Goal: Browse casually

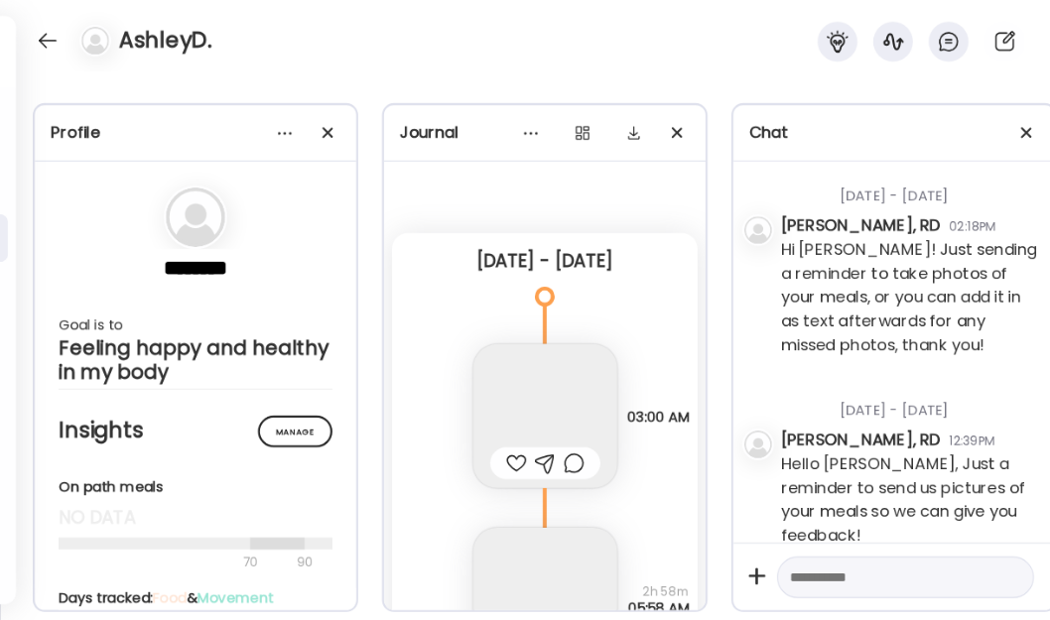
scroll to position [8036, 0]
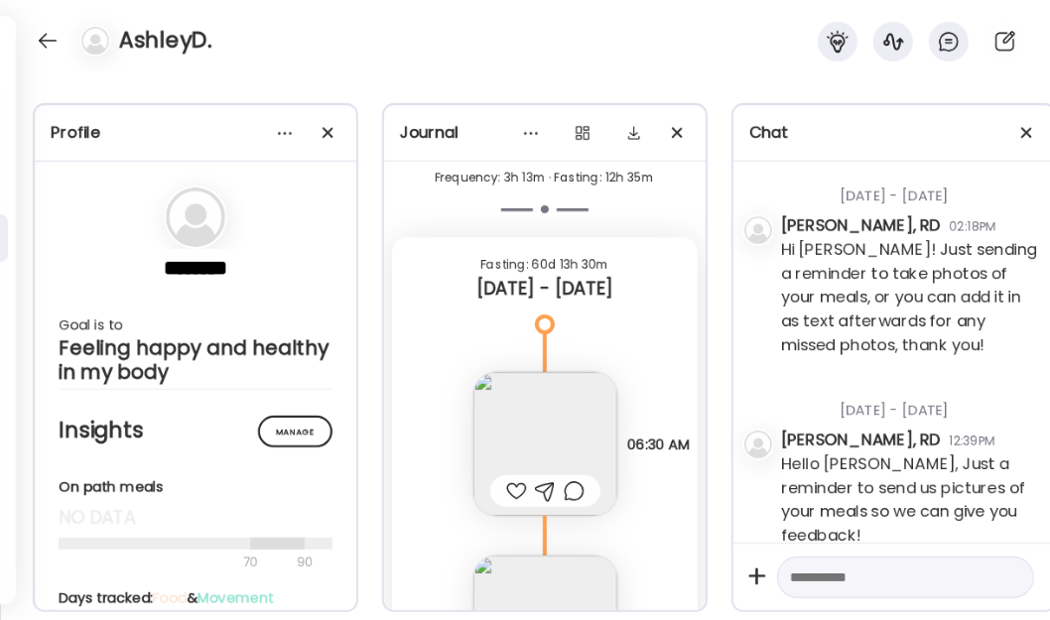
click at [57, 44] on div at bounding box center [48, 41] width 32 height 32
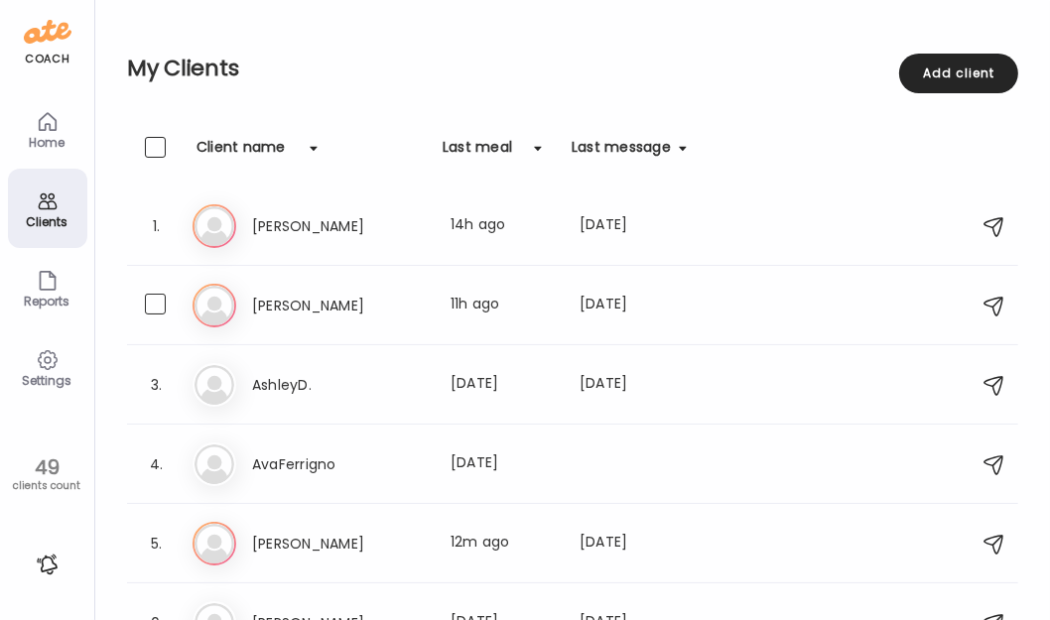
click at [392, 318] on div "An [PERSON_NAME] Last meal: 11h ago Last message: [DATE] You: Hi [PERSON_NAME],…" at bounding box center [576, 306] width 766 height 44
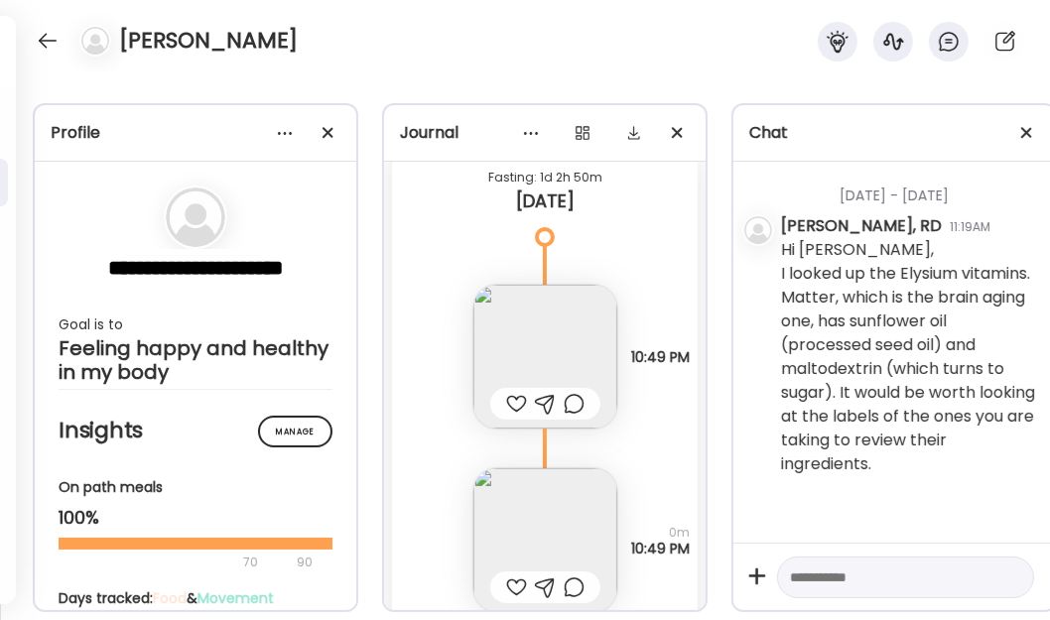
scroll to position [32534, 0]
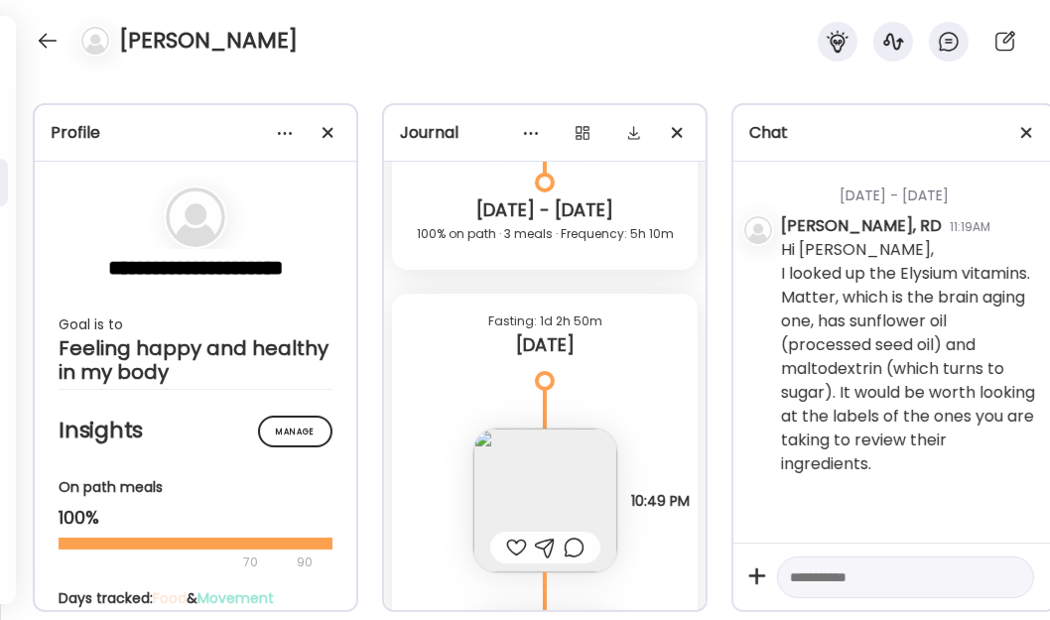
click at [37, 34] on div at bounding box center [48, 41] width 32 height 32
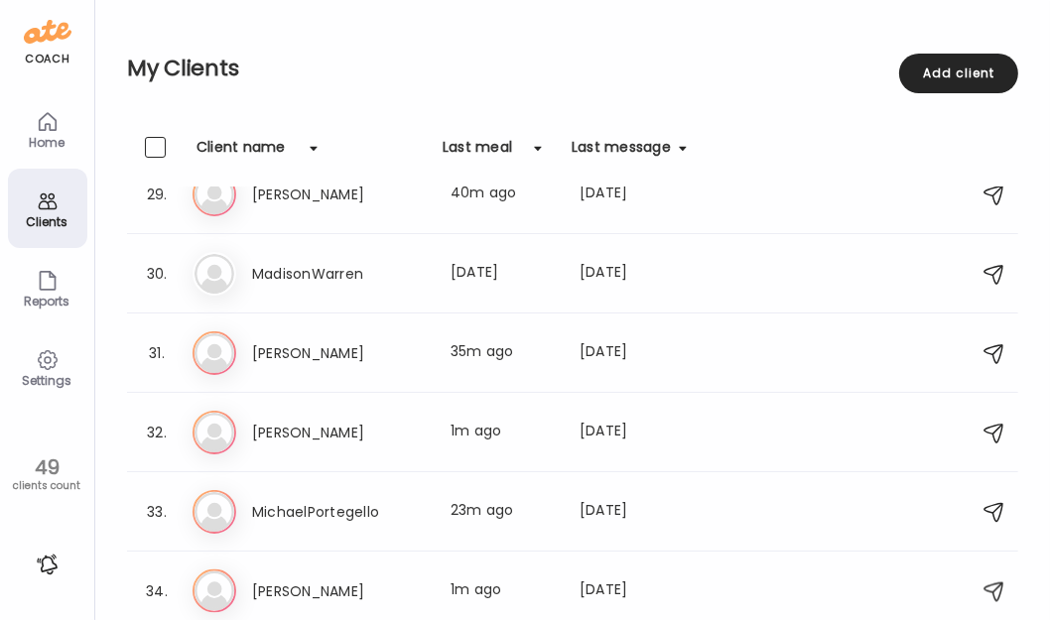
scroll to position [2435, 0]
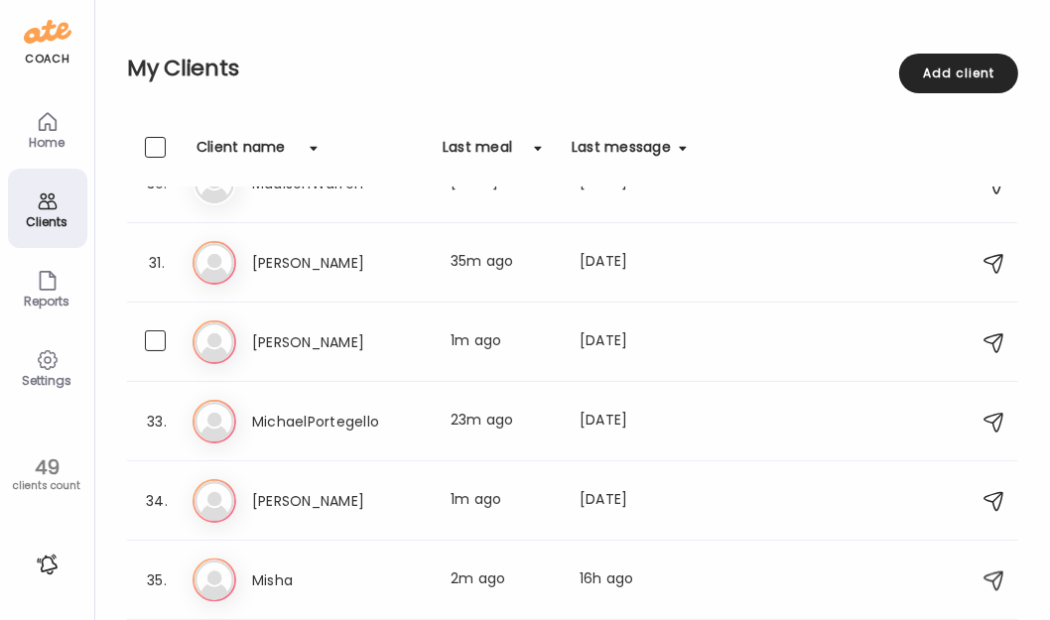
click at [651, 353] on div "Me [PERSON_NAME] Last meal: 1m ago Last message: [DATE] You: Hi [PERSON_NAME], …" at bounding box center [576, 343] width 766 height 44
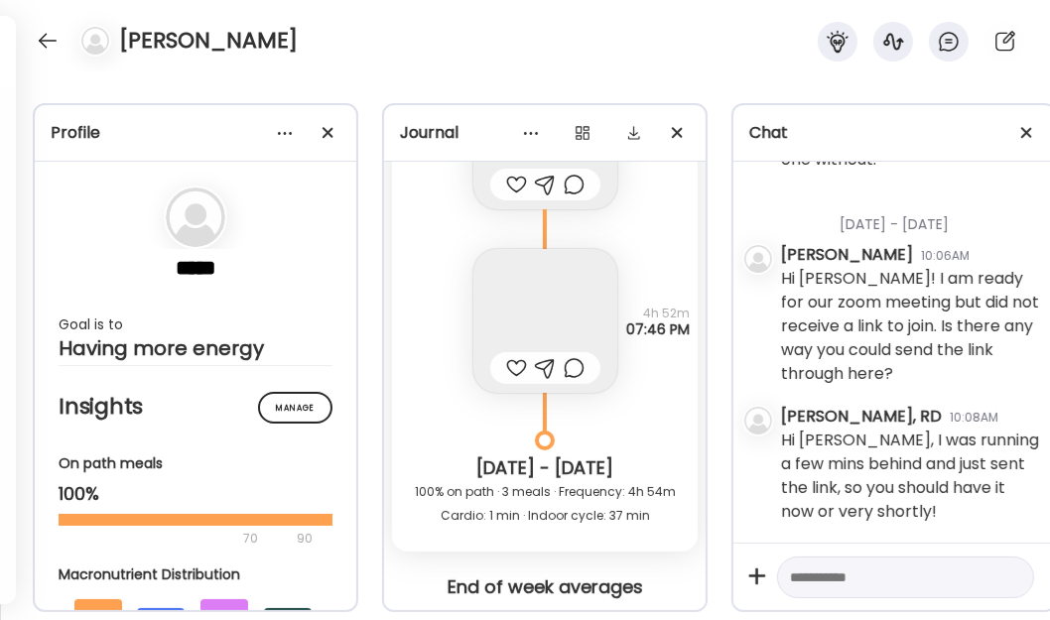
scroll to position [28710, 0]
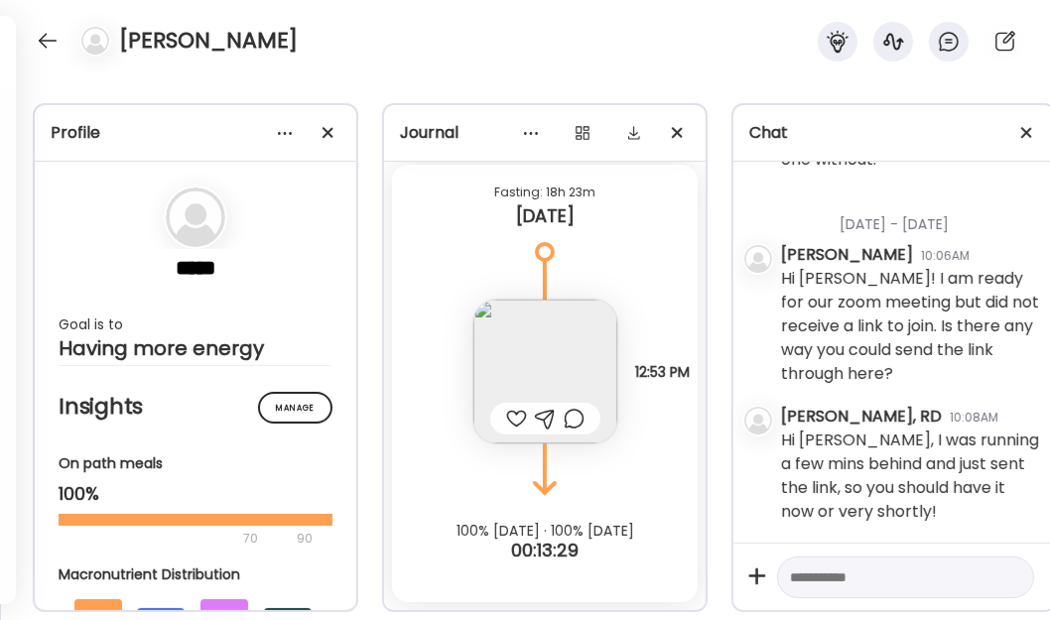
click at [539, 345] on img at bounding box center [545, 372] width 144 height 144
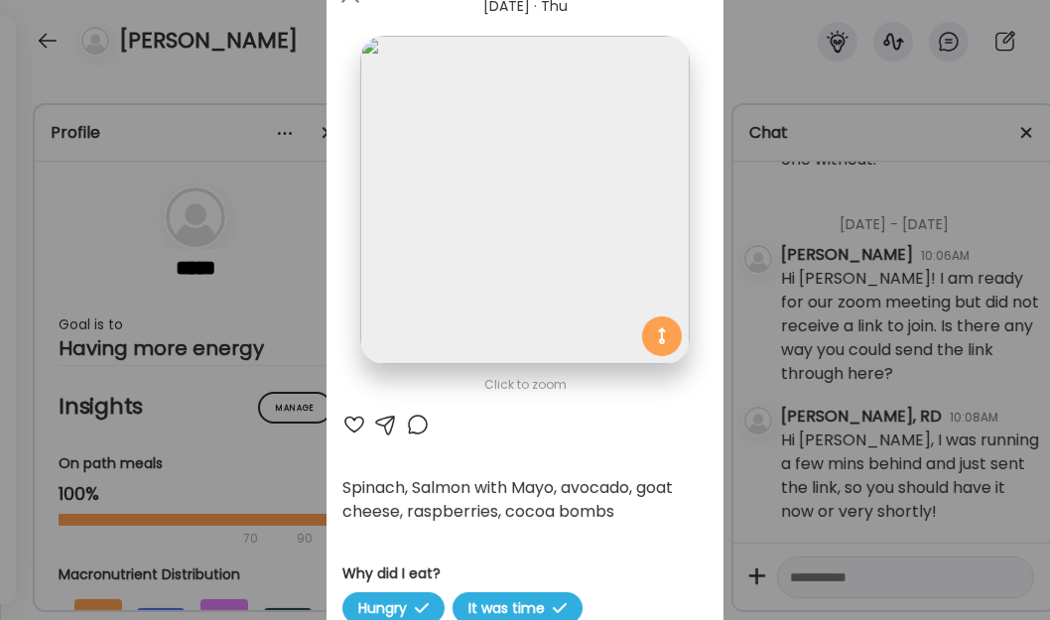
scroll to position [0, 0]
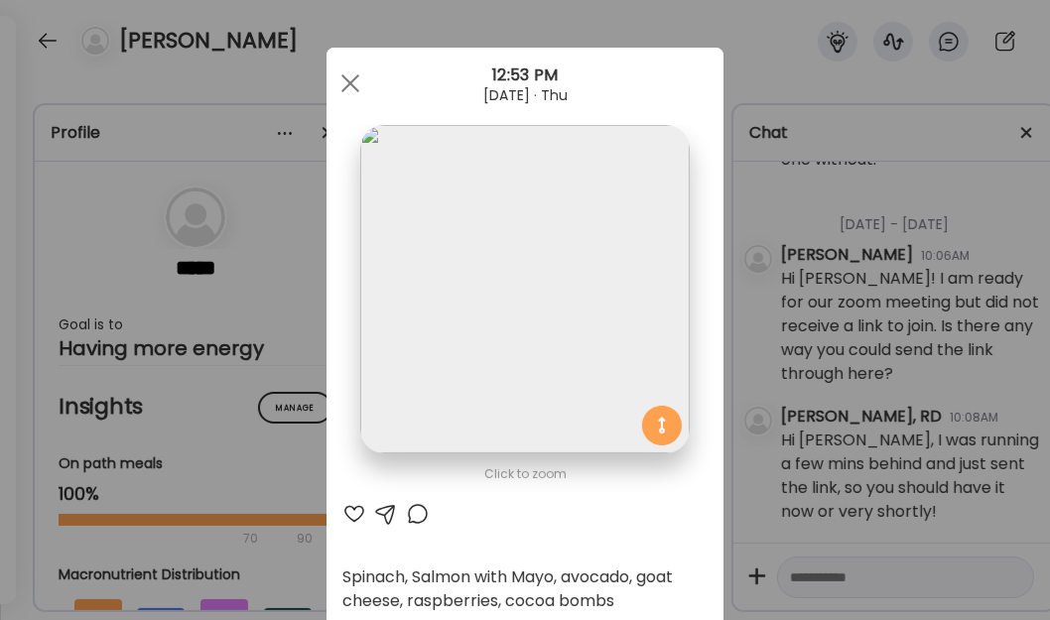
click at [350, 84] on div at bounding box center [350, 84] width 40 height 40
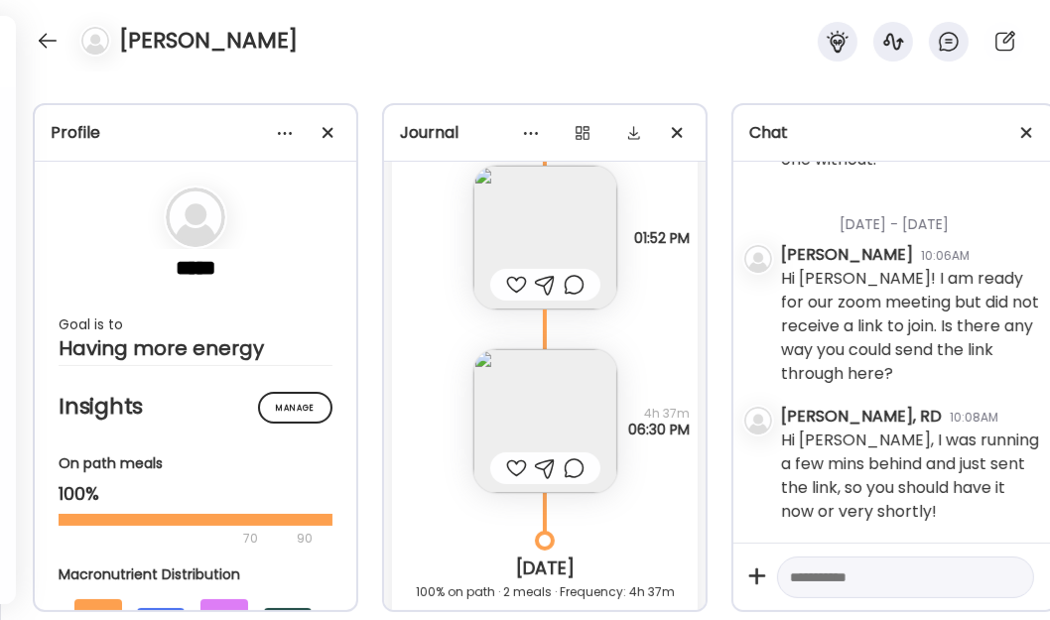
scroll to position [28168, 0]
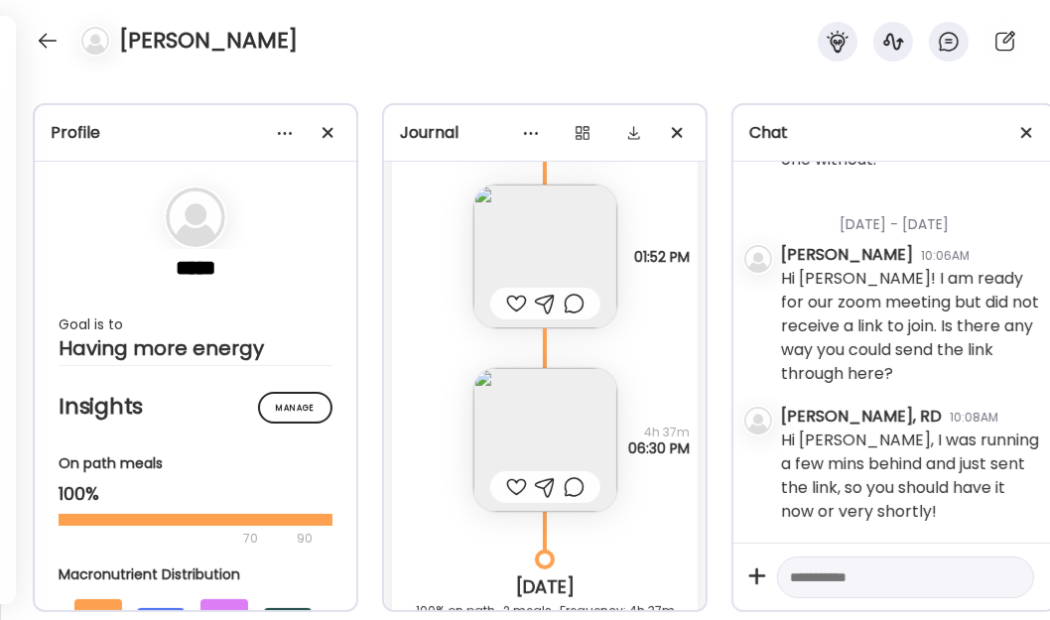
click at [526, 241] on img at bounding box center [545, 257] width 144 height 144
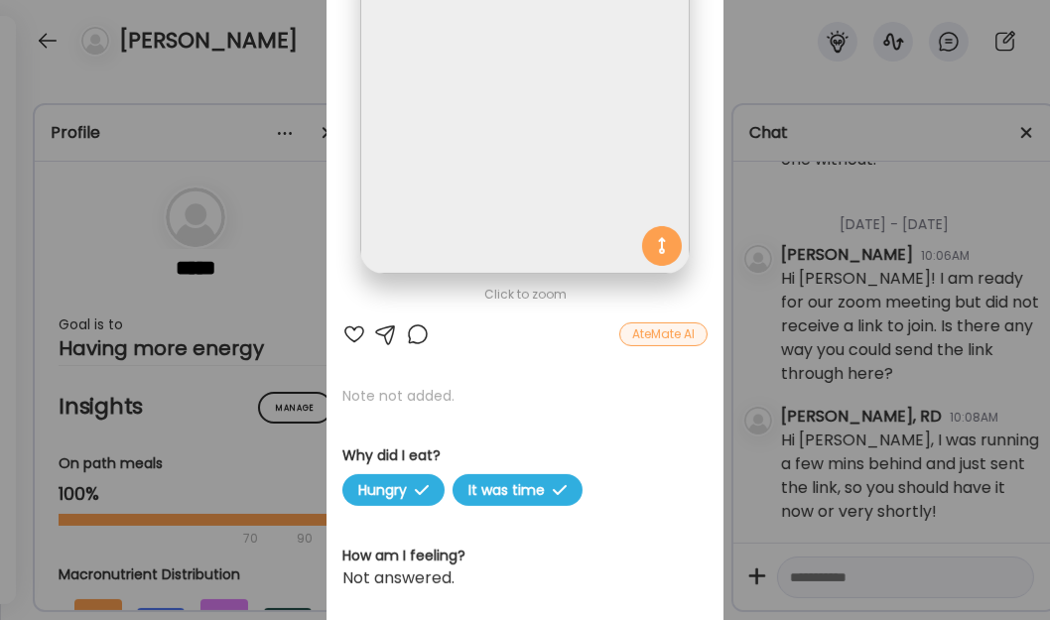
scroll to position [0, 0]
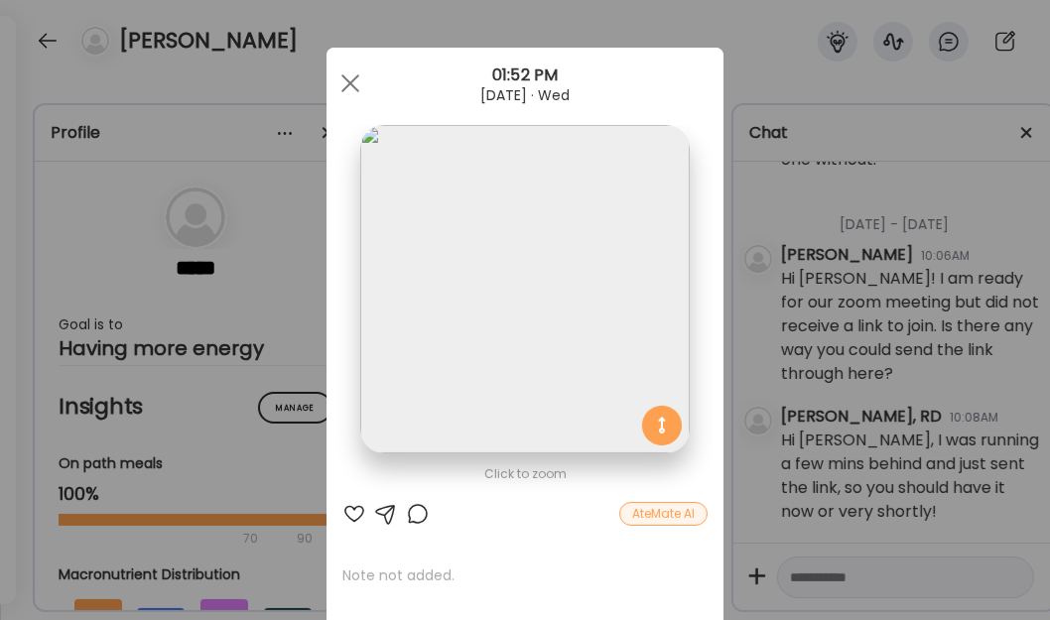
click at [511, 210] on img at bounding box center [524, 289] width 328 height 328
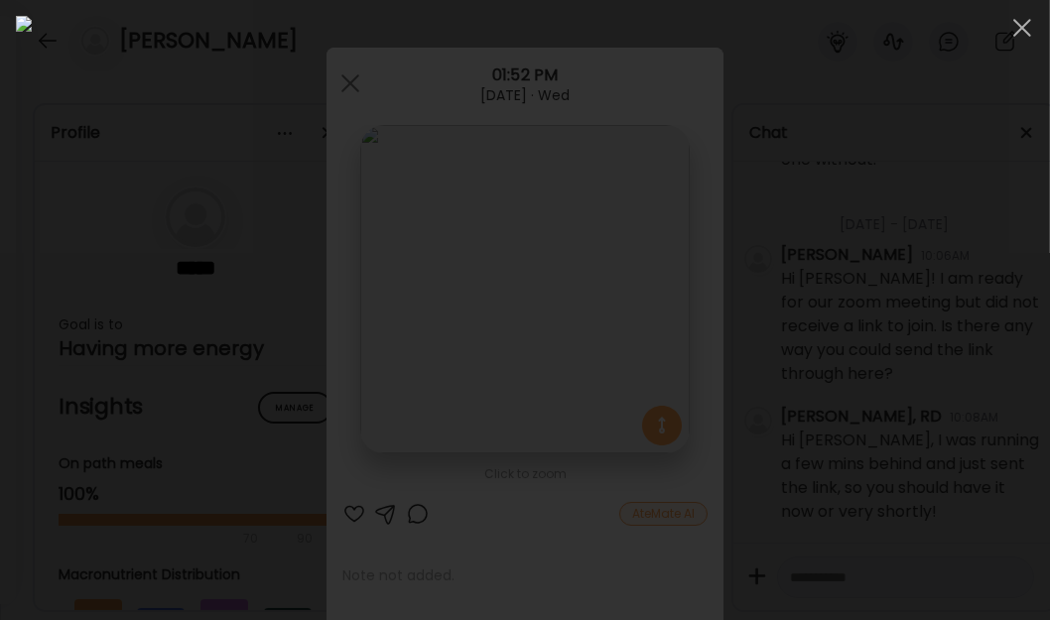
click at [1013, 30] on div at bounding box center [1022, 28] width 40 height 40
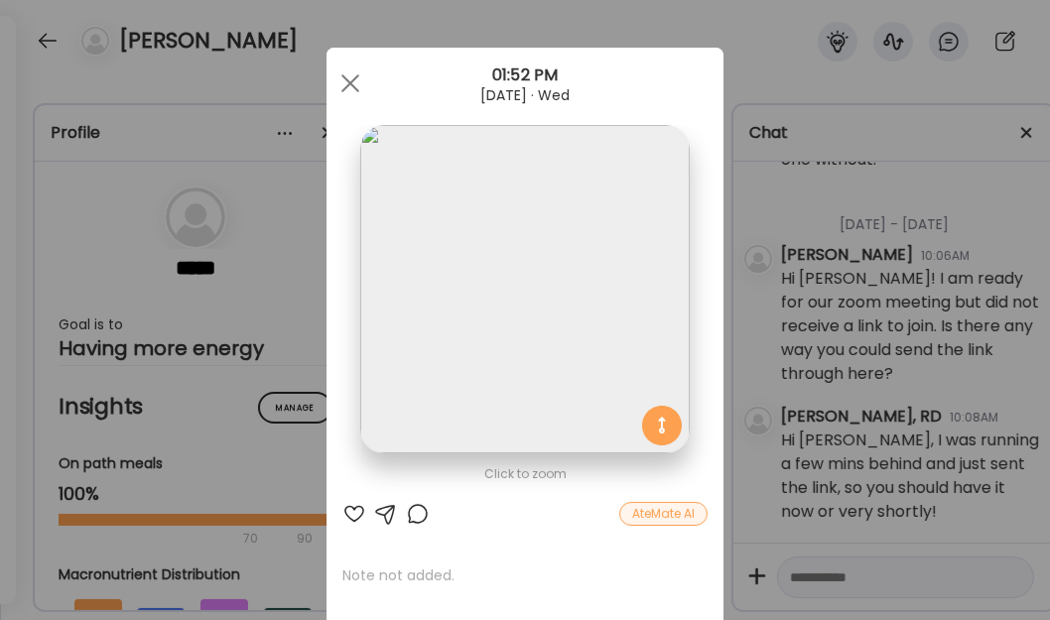
click at [440, 209] on img at bounding box center [524, 289] width 328 height 328
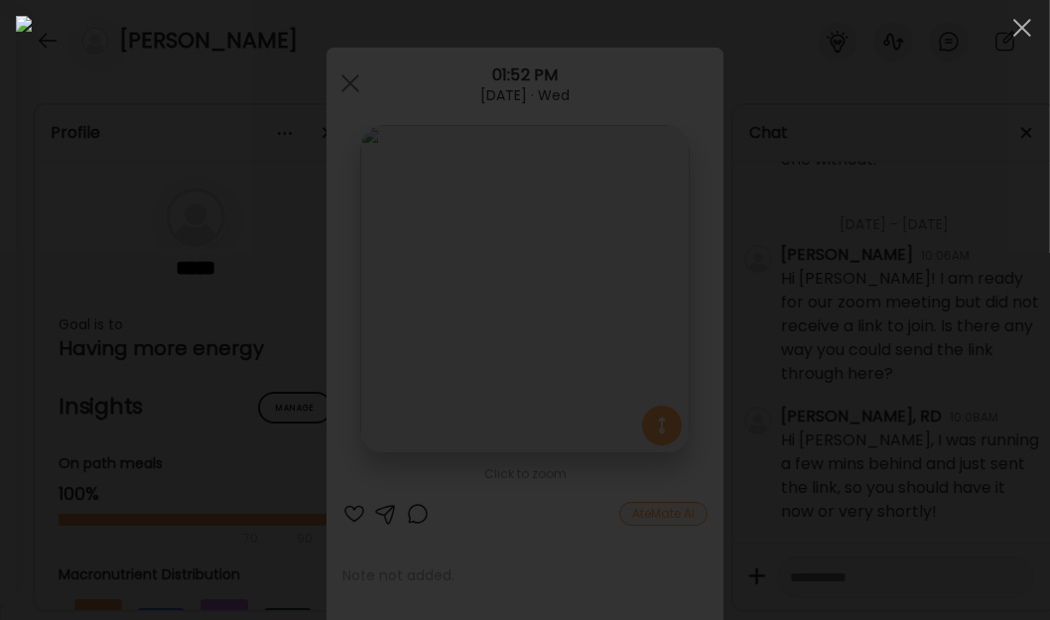
click at [1032, 32] on div at bounding box center [1022, 28] width 40 height 40
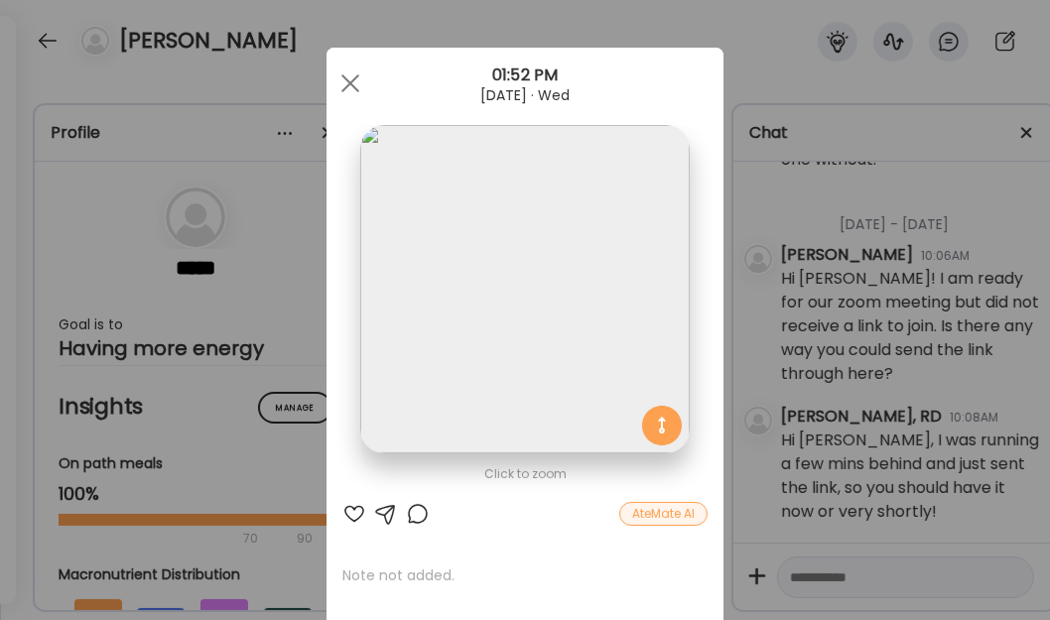
click at [330, 82] on div at bounding box center [350, 84] width 40 height 40
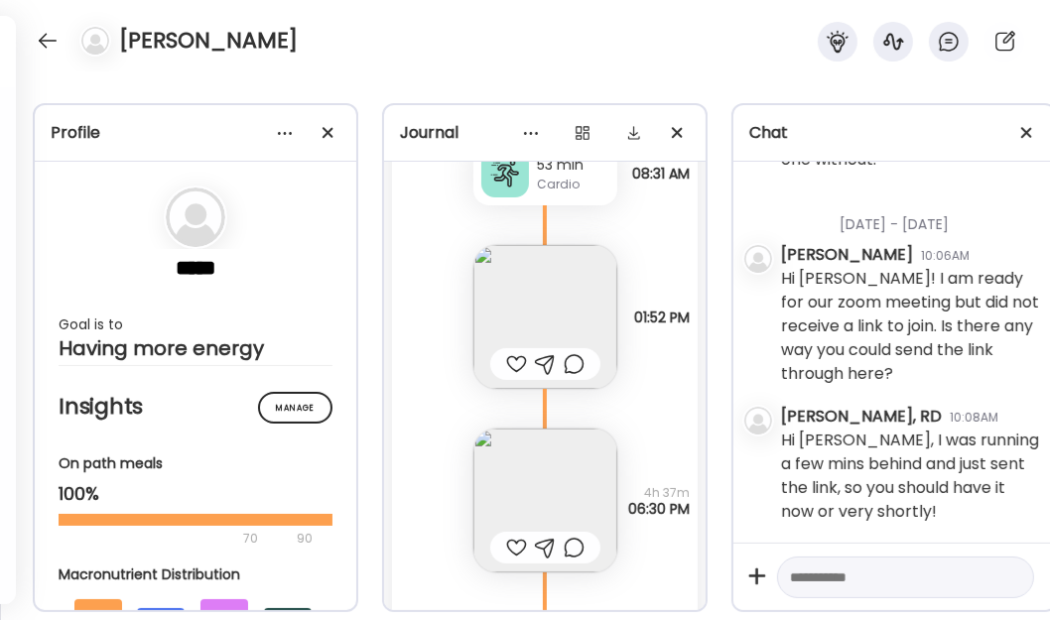
scroll to position [28078, 0]
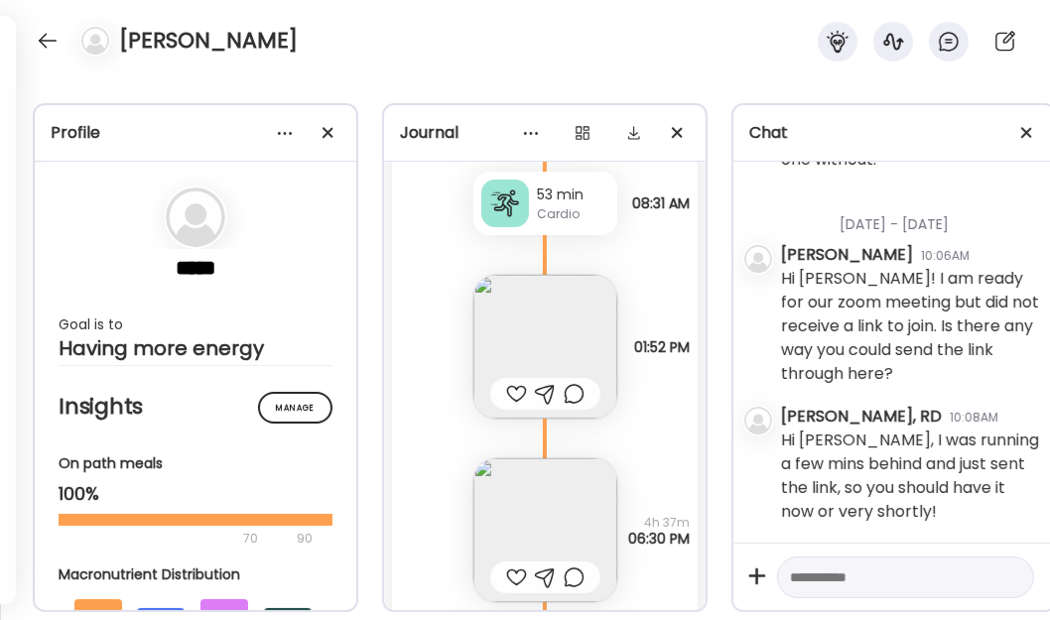
click at [530, 310] on img at bounding box center [545, 347] width 144 height 144
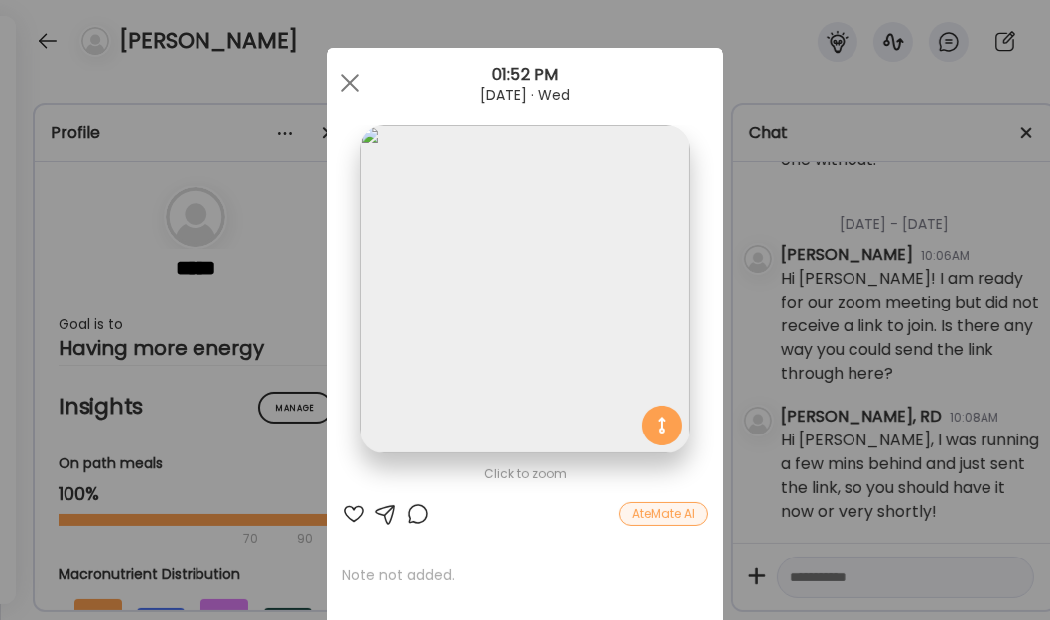
click at [464, 316] on img at bounding box center [524, 289] width 328 height 328
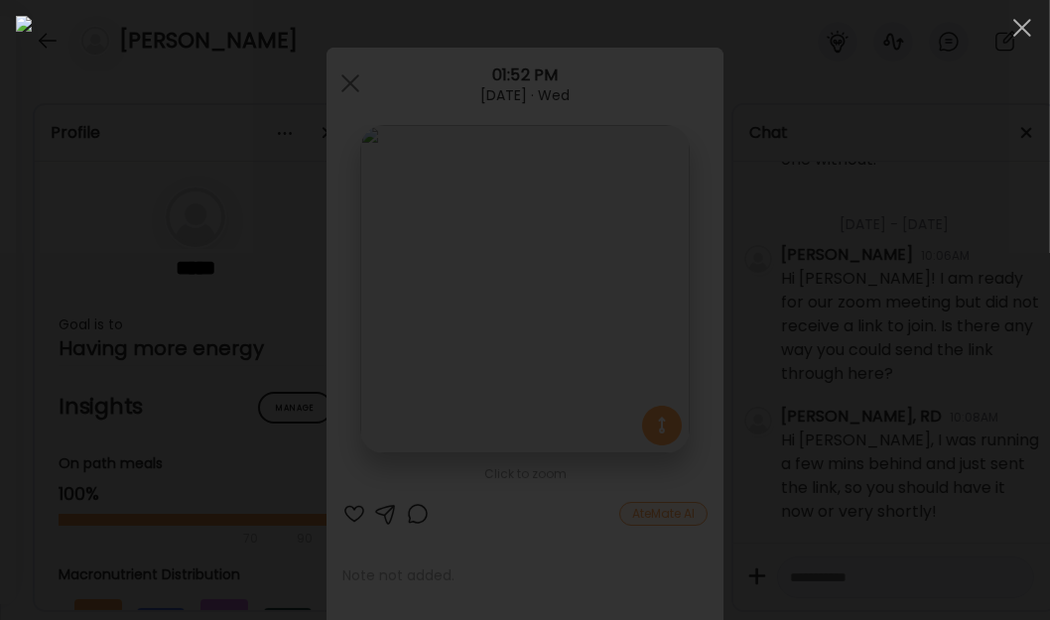
click at [1022, 29] on span at bounding box center [1022, 28] width 18 height 18
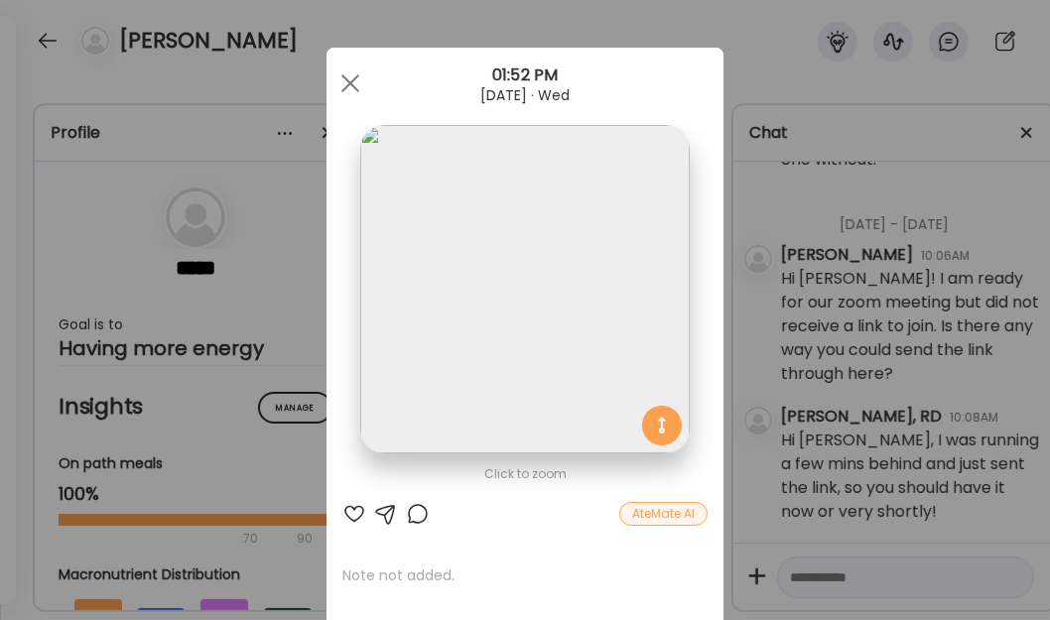
click at [351, 79] on div at bounding box center [350, 84] width 40 height 40
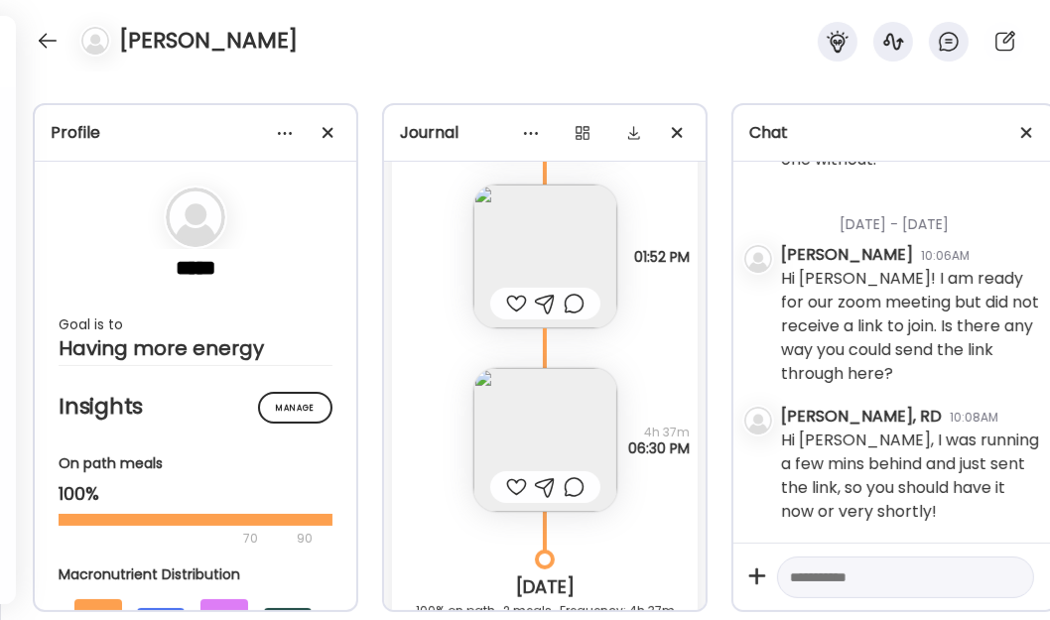
scroll to position [28259, 0]
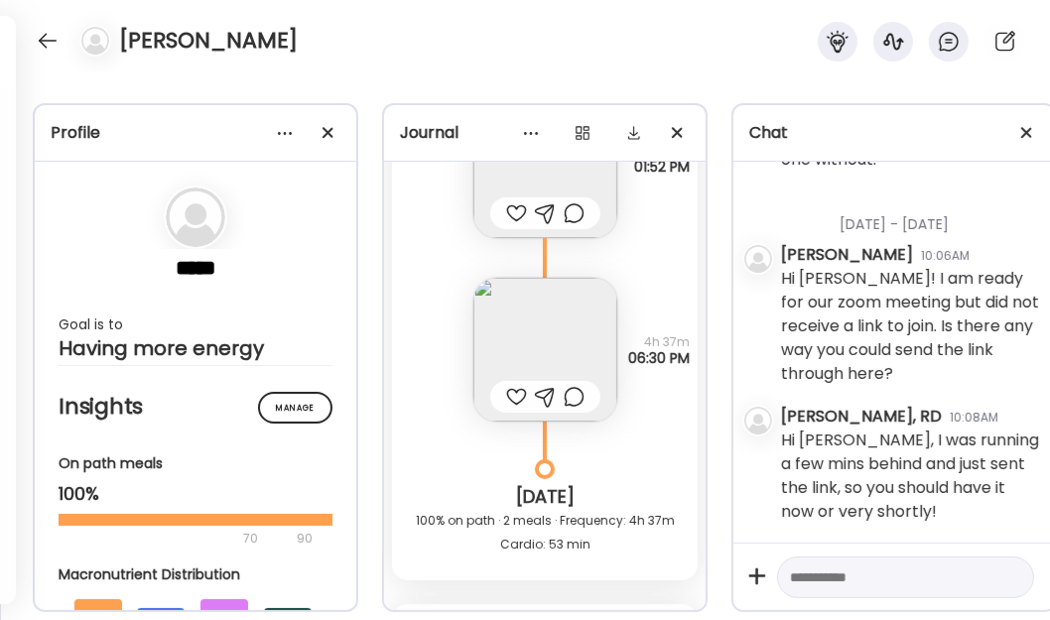
click at [547, 336] on img at bounding box center [545, 350] width 144 height 144
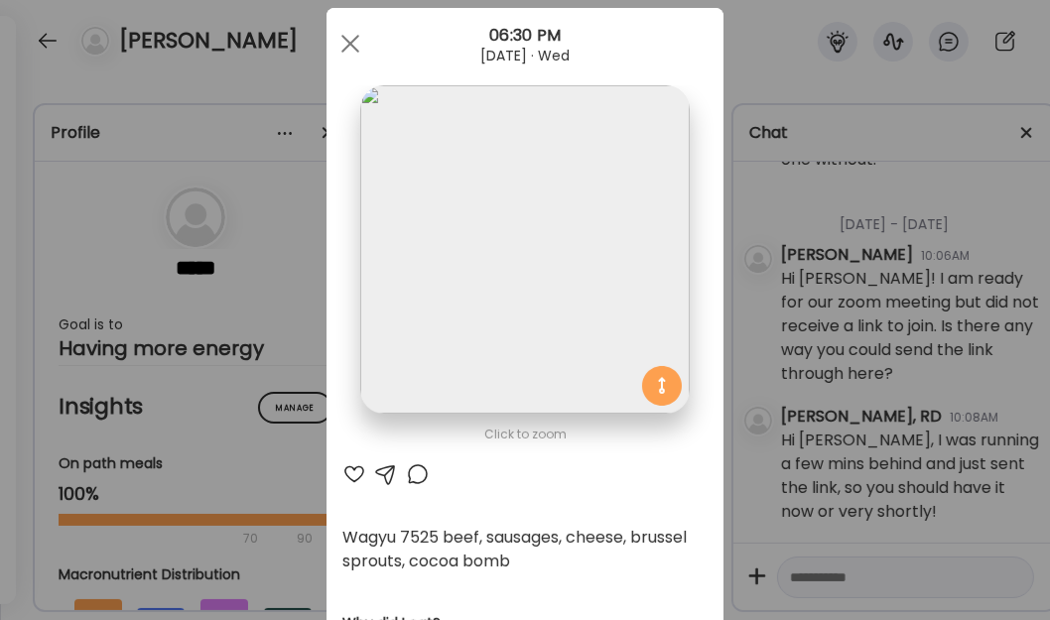
scroll to position [0, 0]
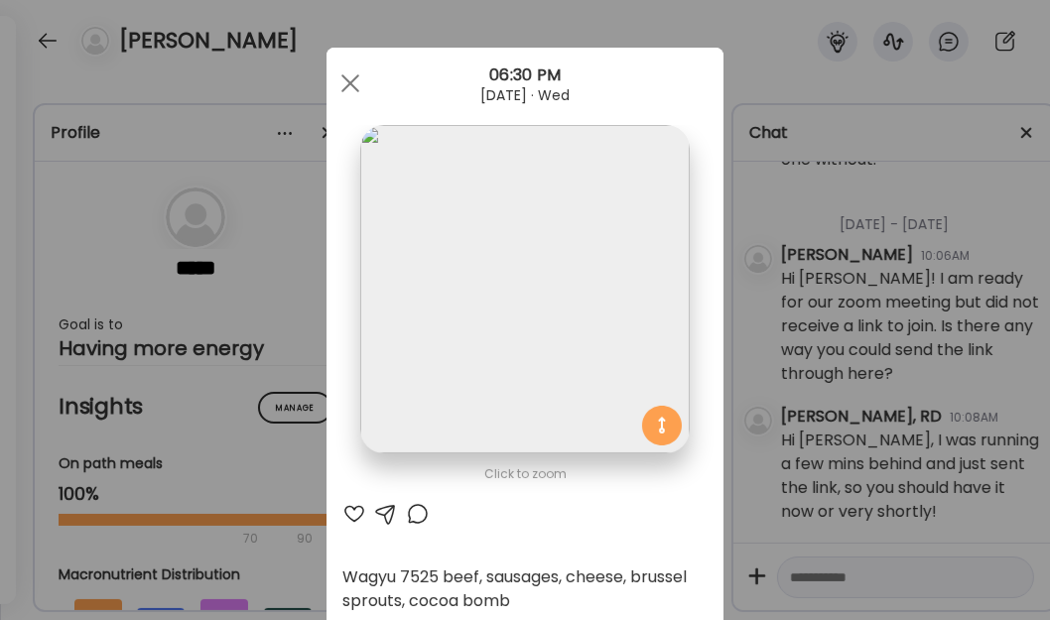
click at [341, 89] on span at bounding box center [350, 83] width 18 height 18
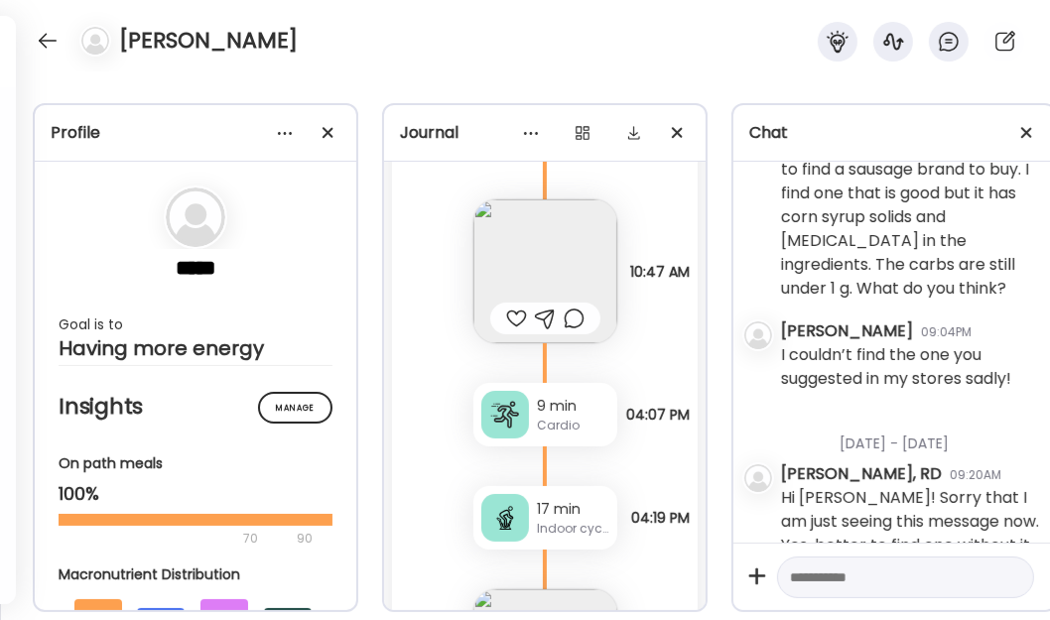
scroll to position [24741, 0]
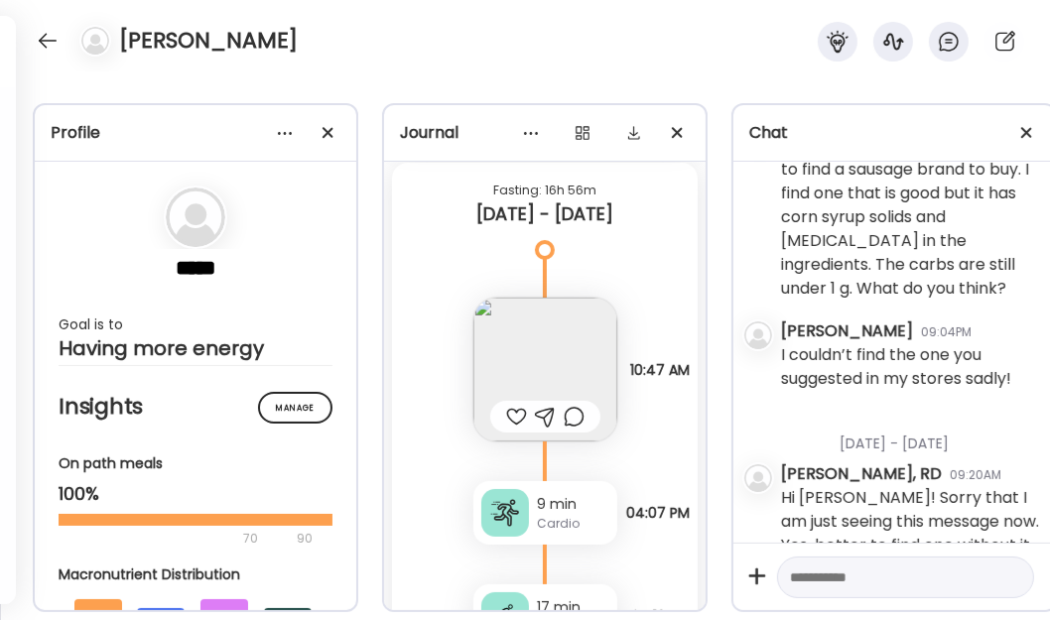
click at [536, 333] on img at bounding box center [545, 370] width 144 height 144
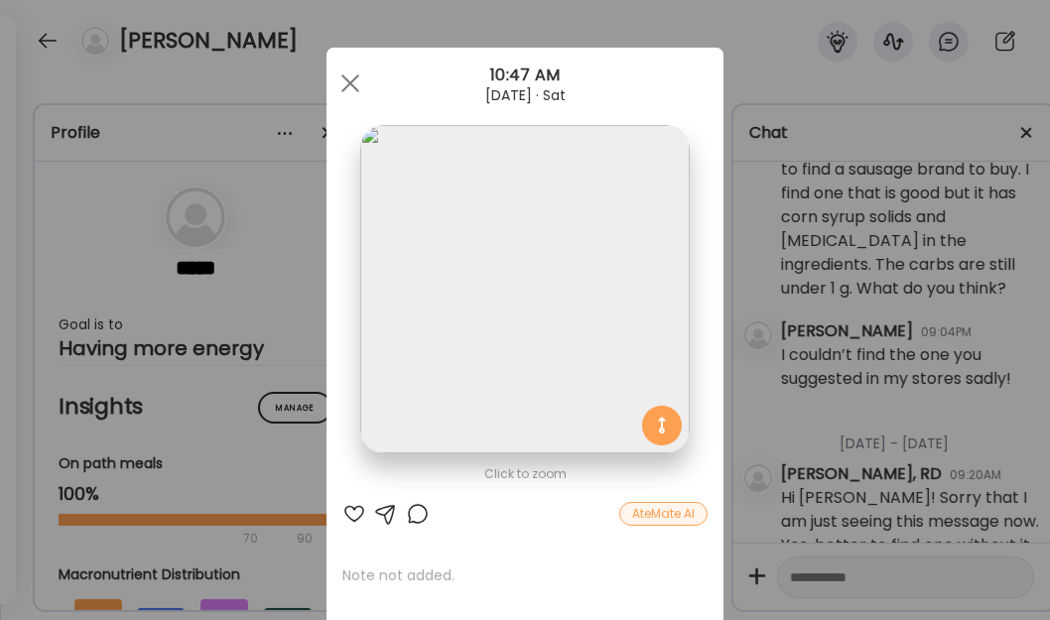
click at [347, 67] on div at bounding box center [350, 84] width 40 height 40
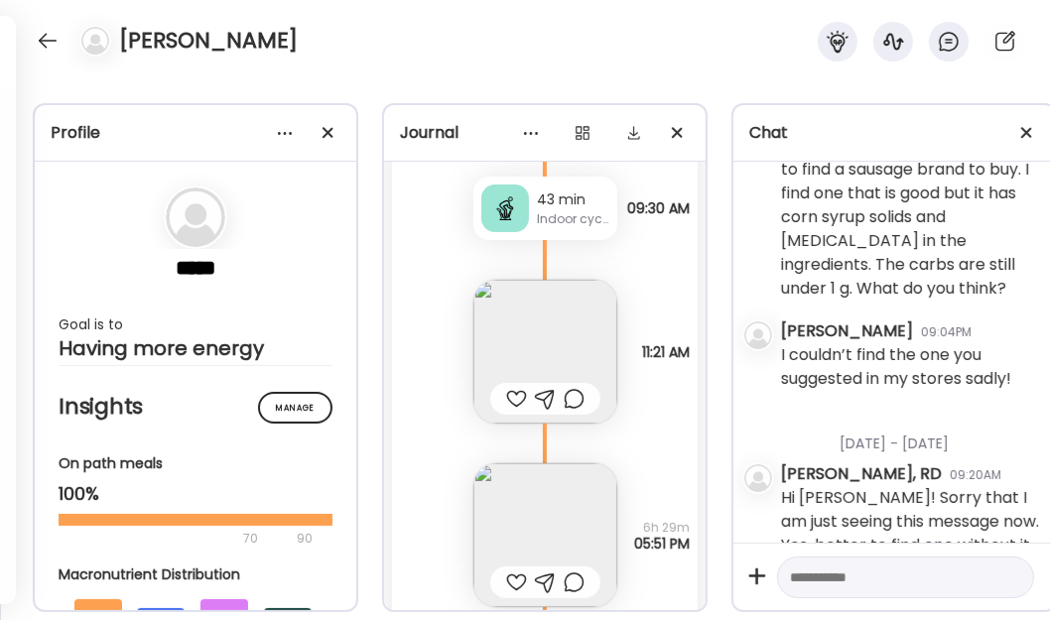
scroll to position [24108, 0]
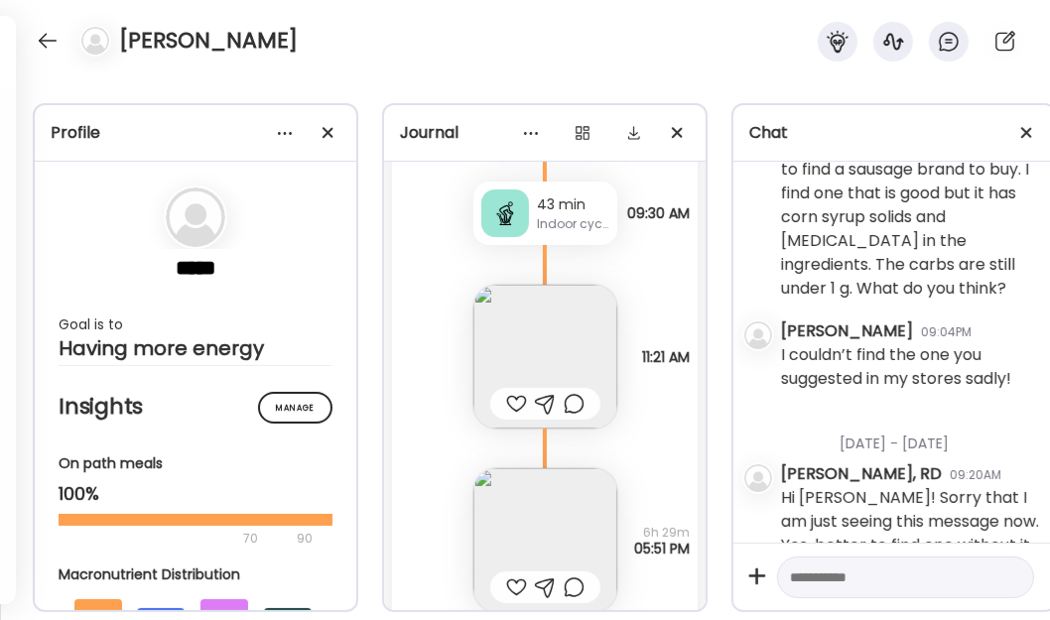
click at [528, 338] on img at bounding box center [545, 357] width 144 height 144
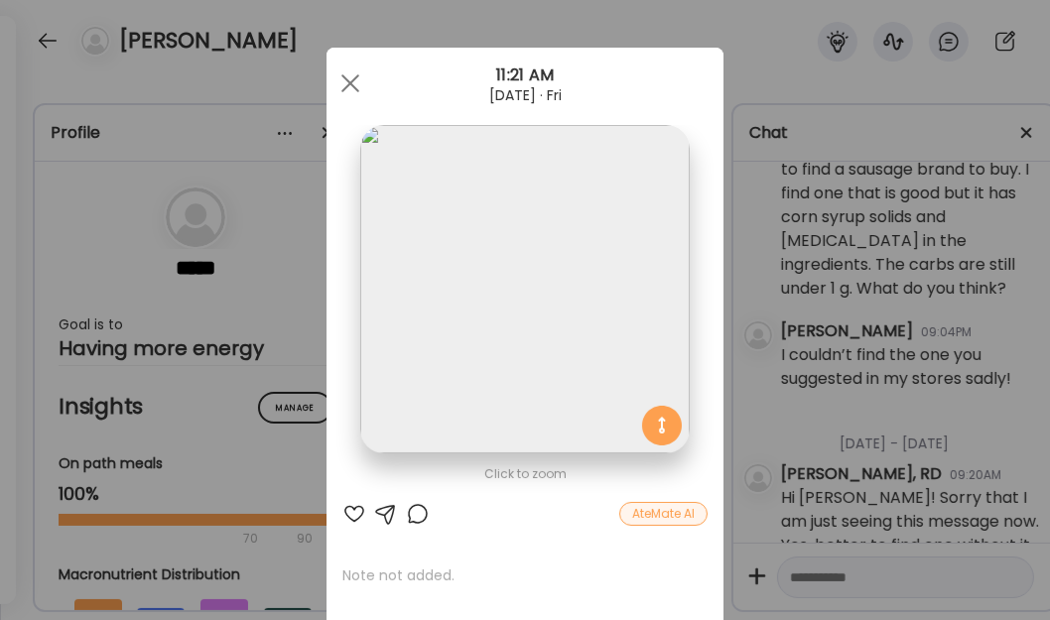
click at [479, 261] on img at bounding box center [524, 289] width 328 height 328
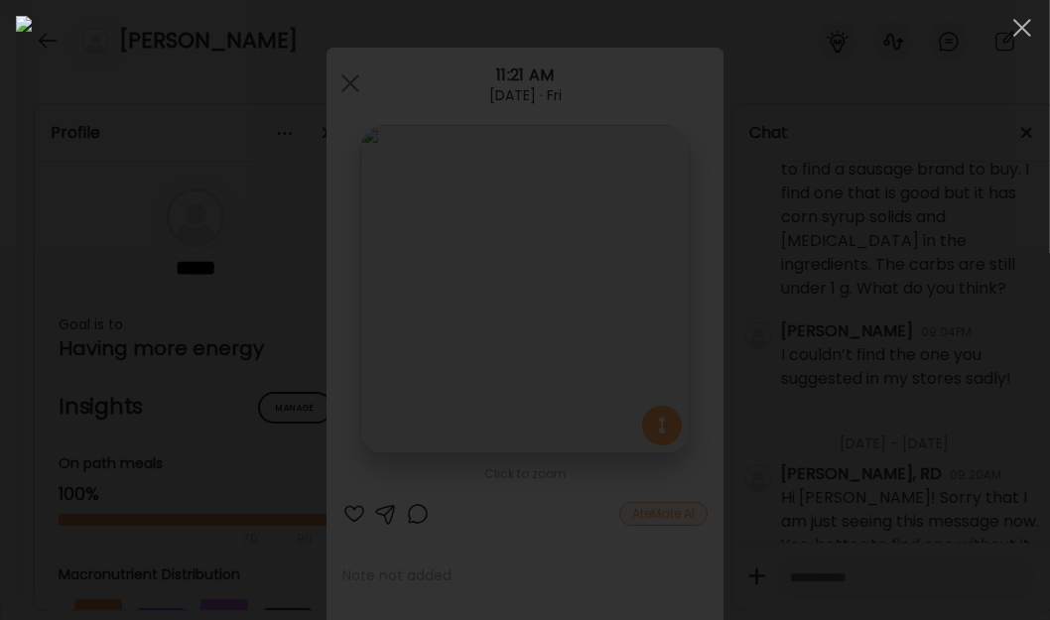
click at [529, 214] on img at bounding box center [525, 310] width 1018 height 589
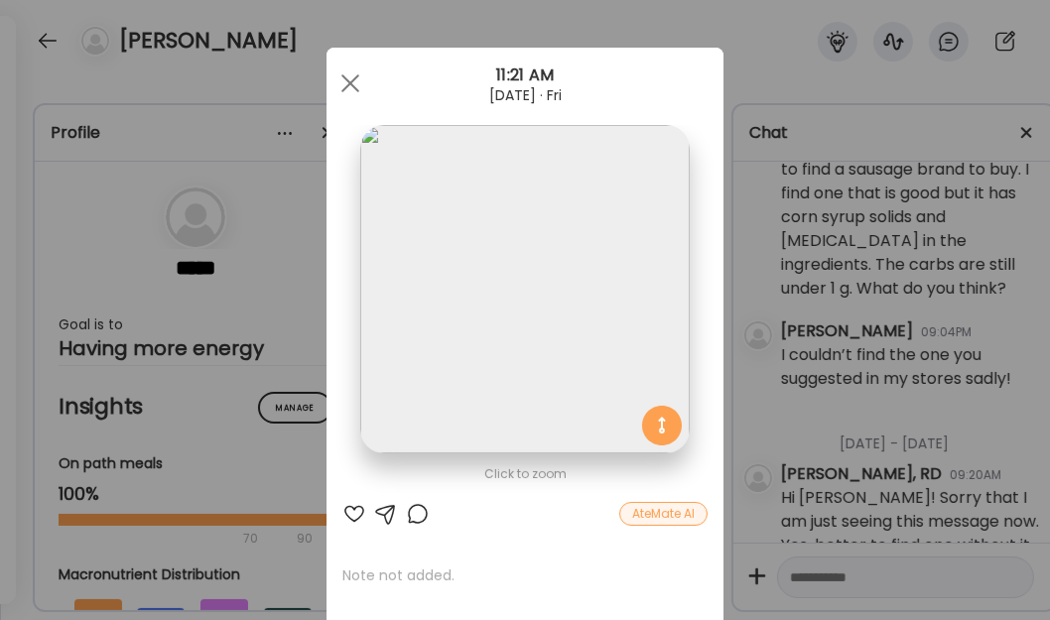
click at [347, 81] on div at bounding box center [350, 84] width 40 height 40
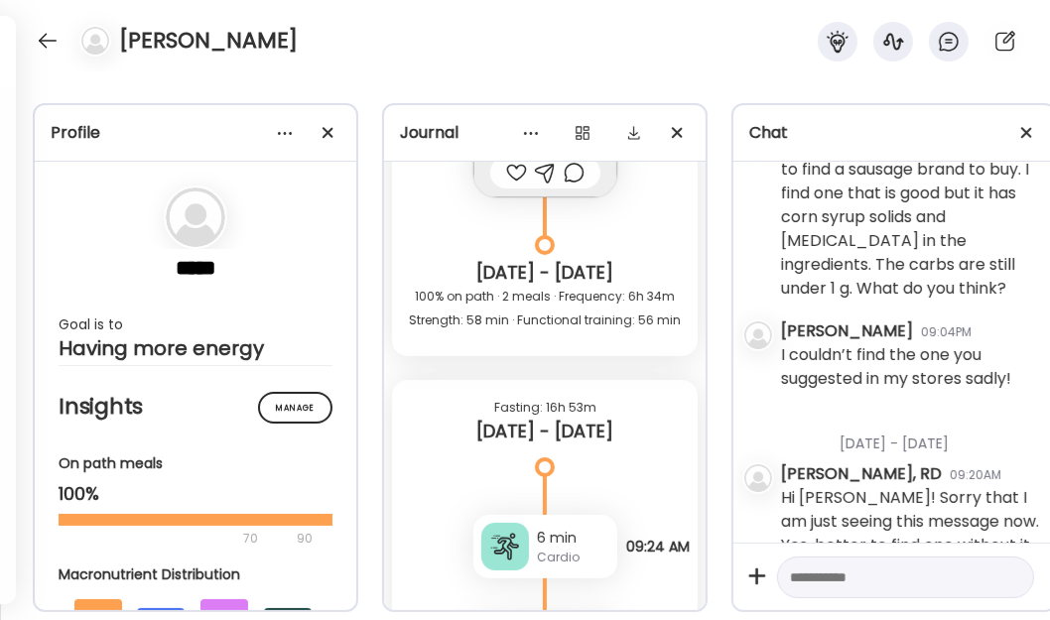
scroll to position [23477, 0]
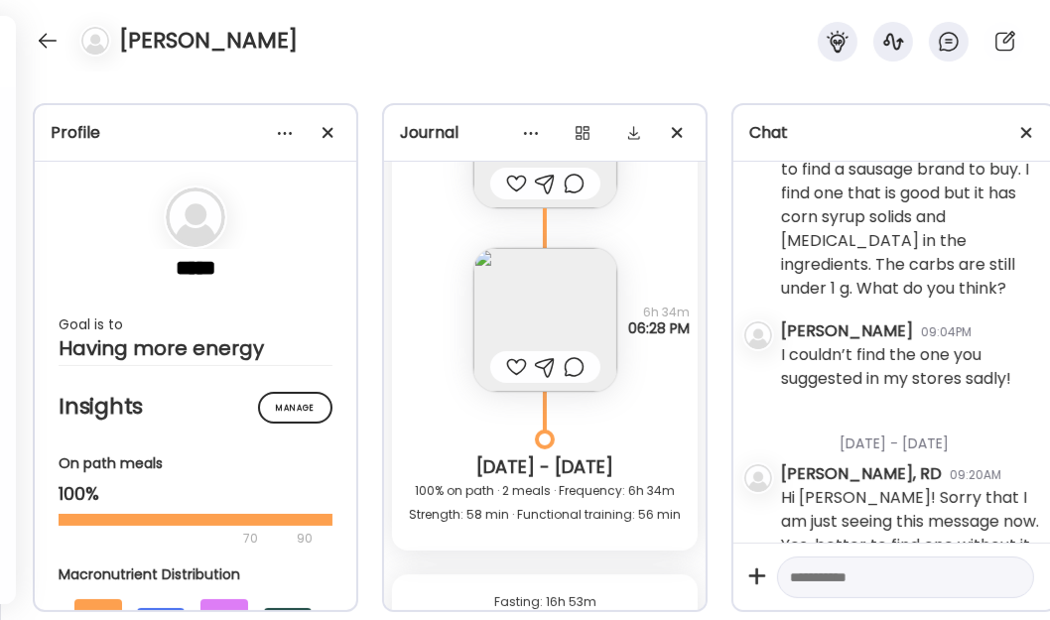
click at [528, 311] on img at bounding box center [545, 320] width 144 height 144
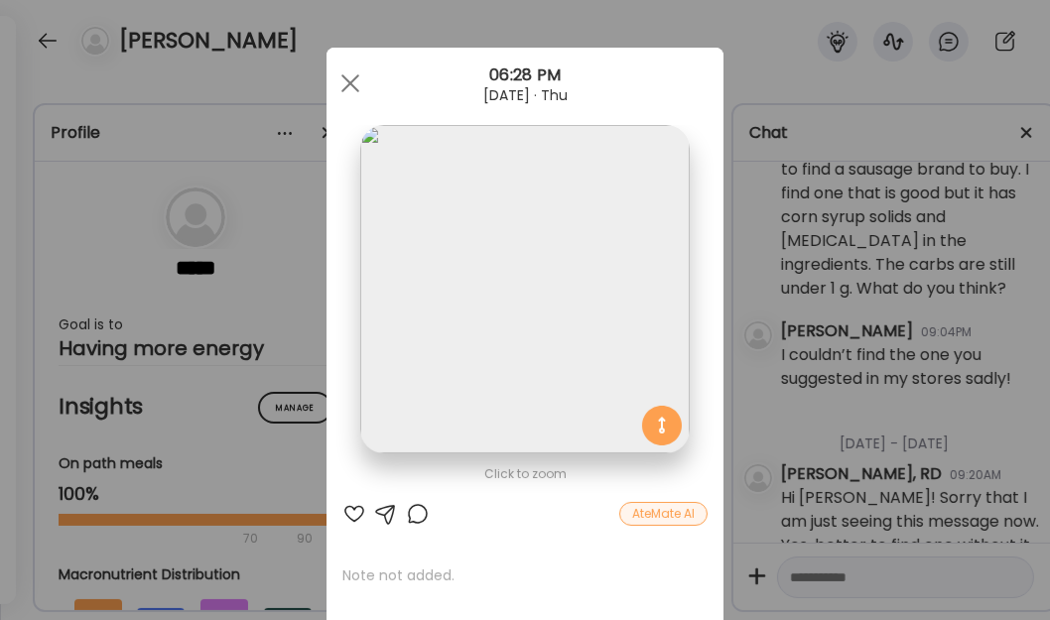
click at [528, 311] on img at bounding box center [524, 289] width 328 height 328
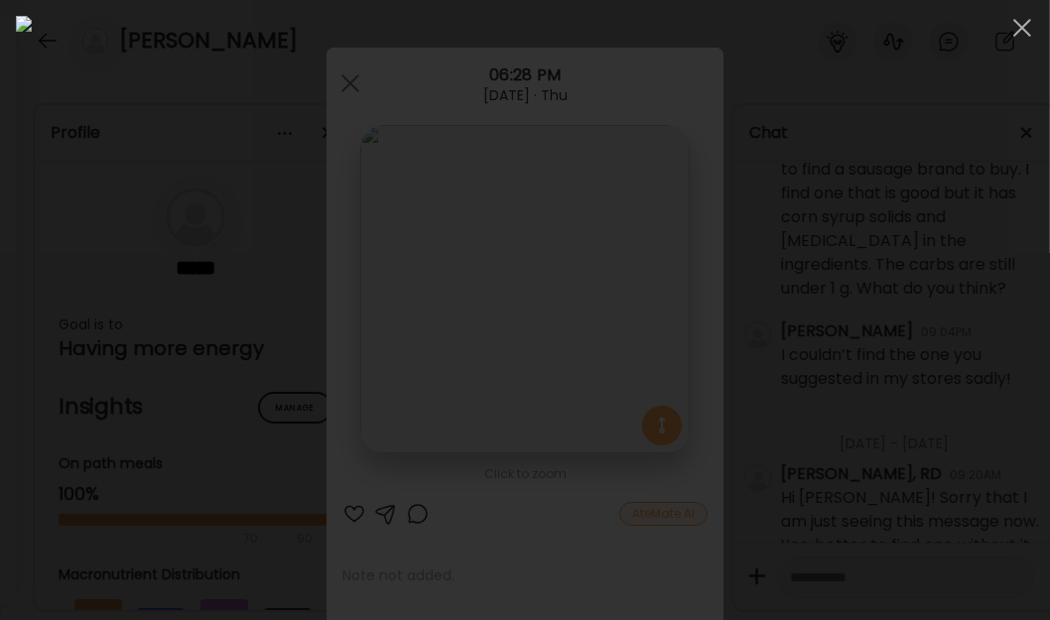
click at [528, 311] on img at bounding box center [525, 310] width 1018 height 589
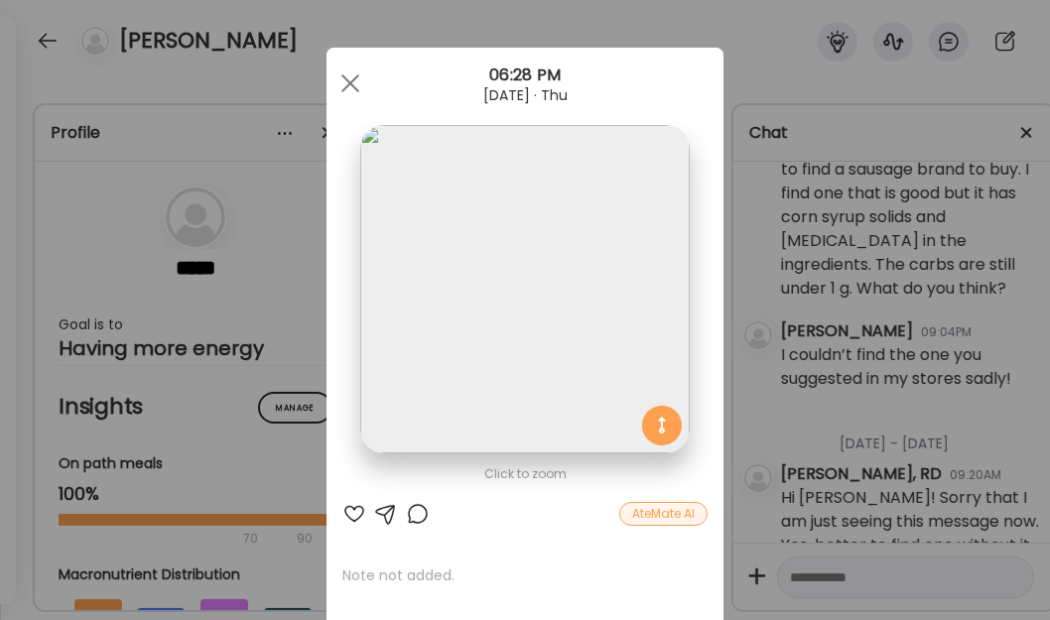
click at [353, 81] on div at bounding box center [350, 84] width 40 height 40
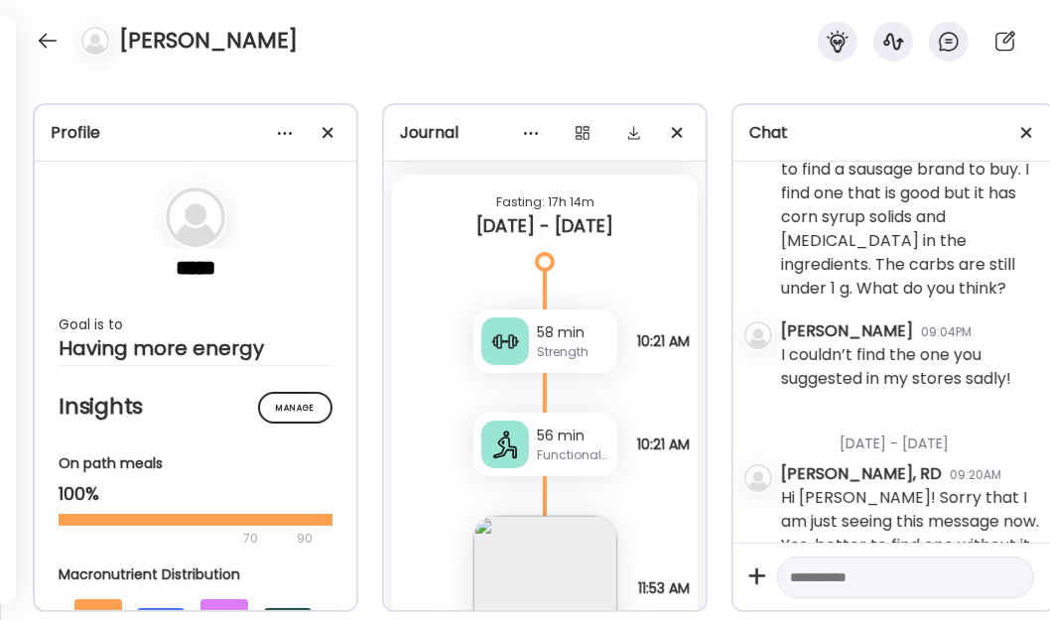
scroll to position [23297, 0]
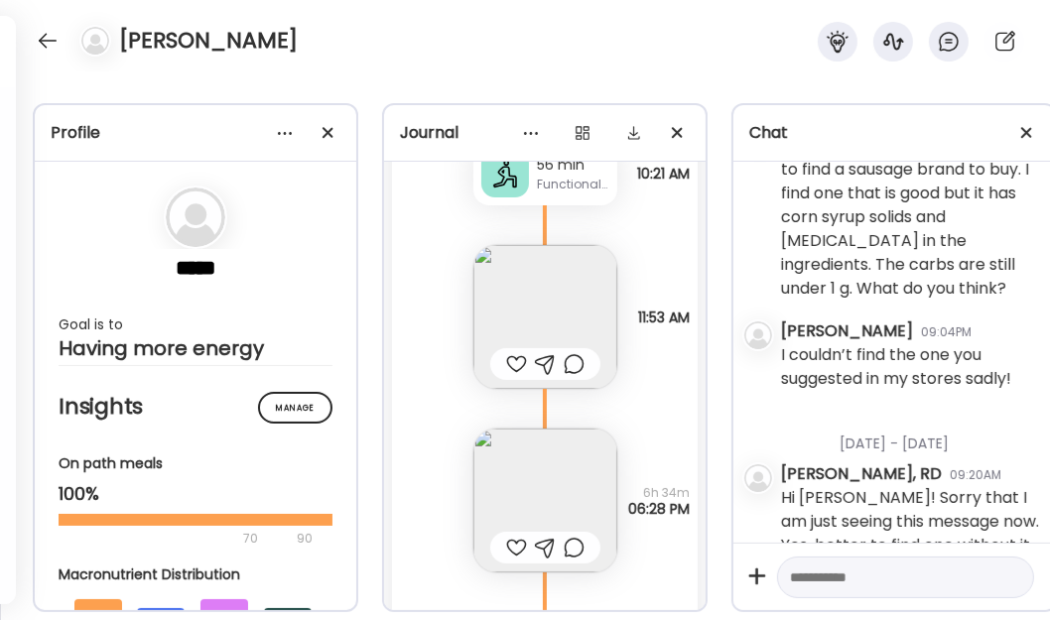
click at [538, 331] on img at bounding box center [545, 317] width 144 height 144
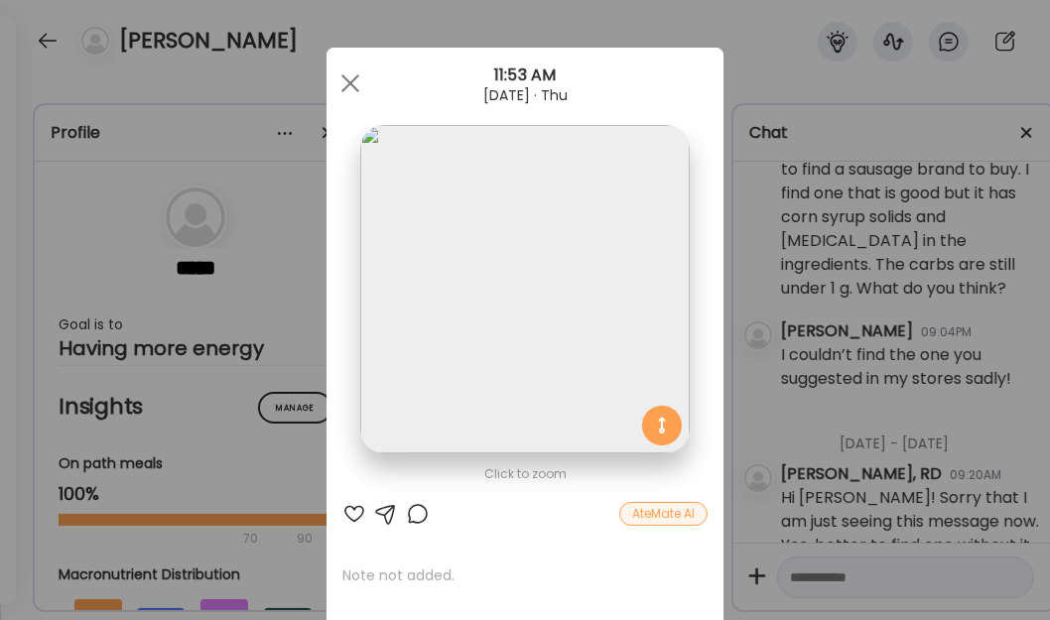
click at [341, 79] on span at bounding box center [350, 83] width 18 height 18
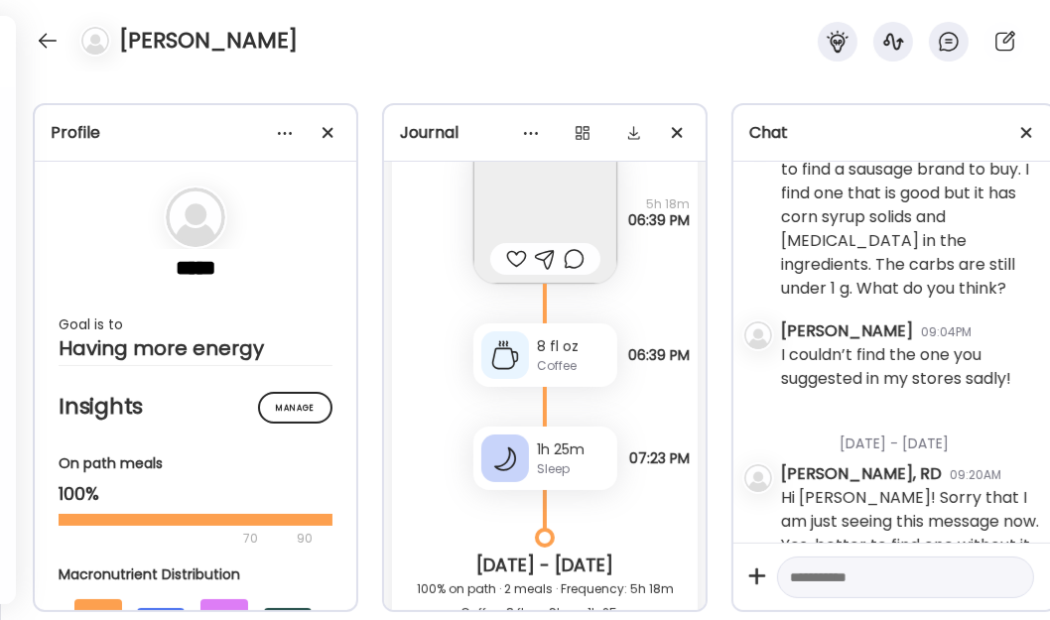
scroll to position [22394, 0]
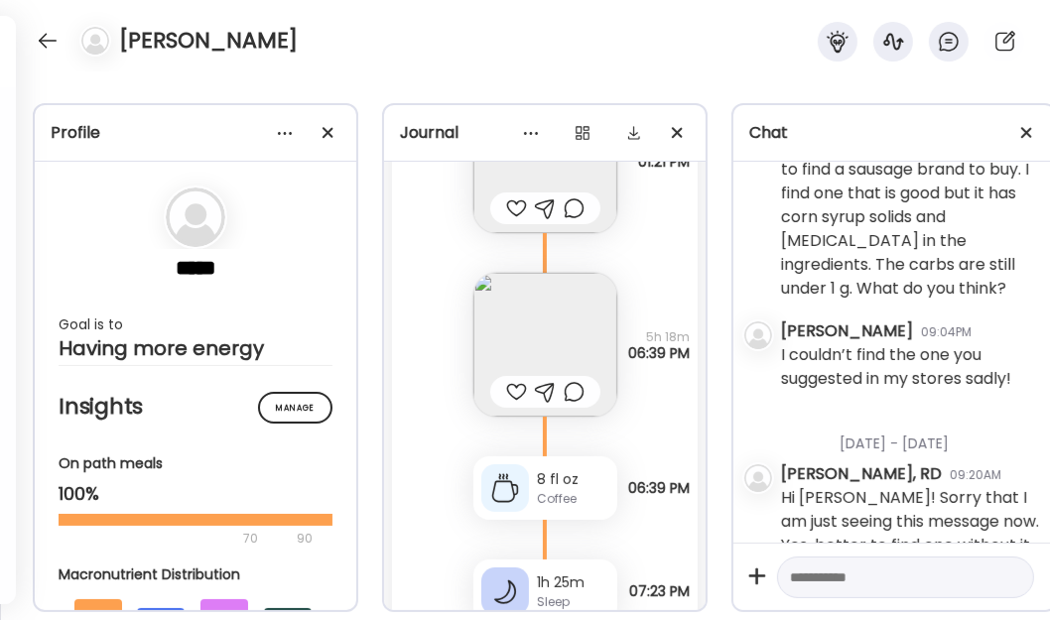
click at [505, 326] on img at bounding box center [545, 345] width 144 height 144
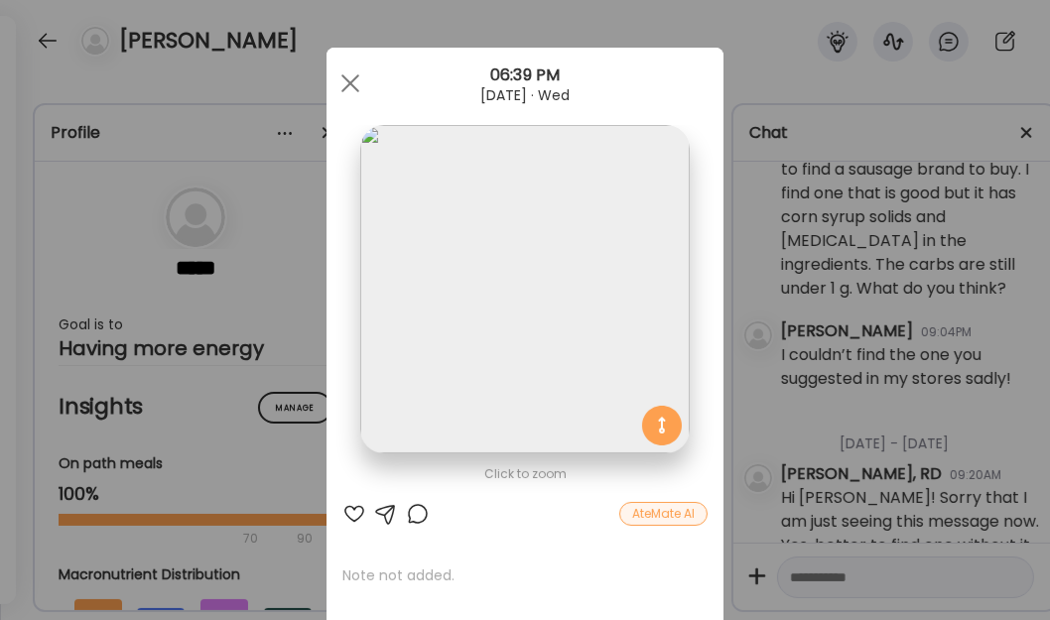
click at [349, 91] on div at bounding box center [350, 84] width 40 height 40
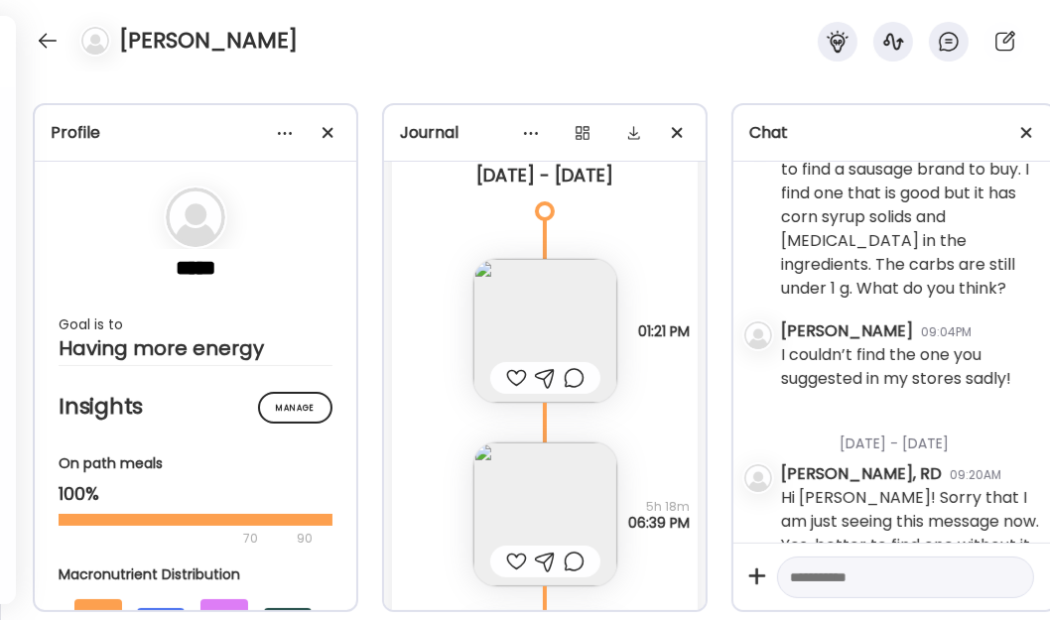
scroll to position [22123, 0]
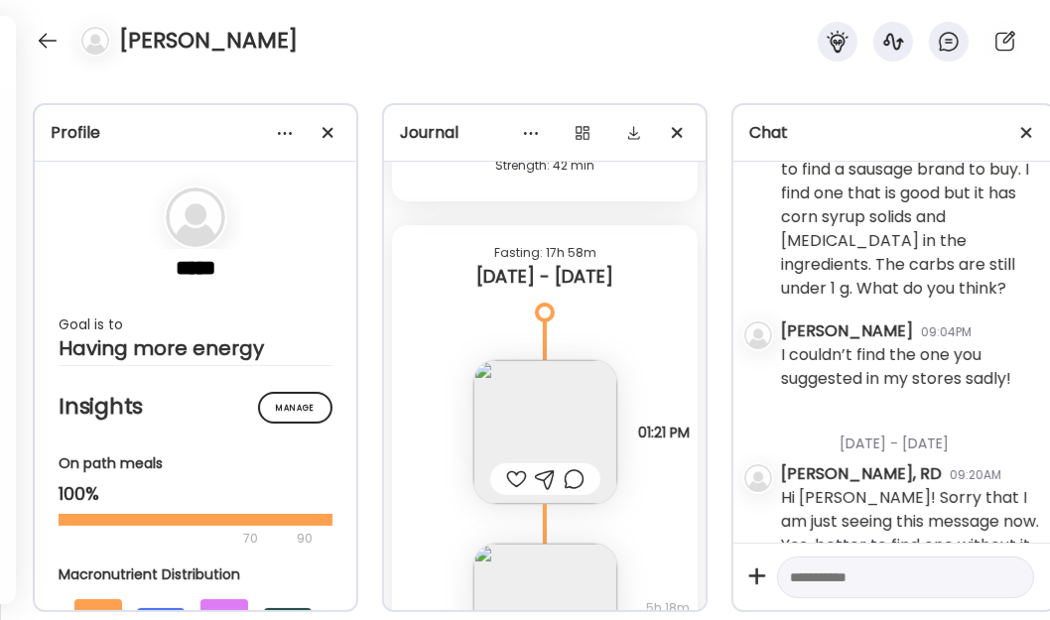
click at [490, 407] on img at bounding box center [545, 432] width 144 height 144
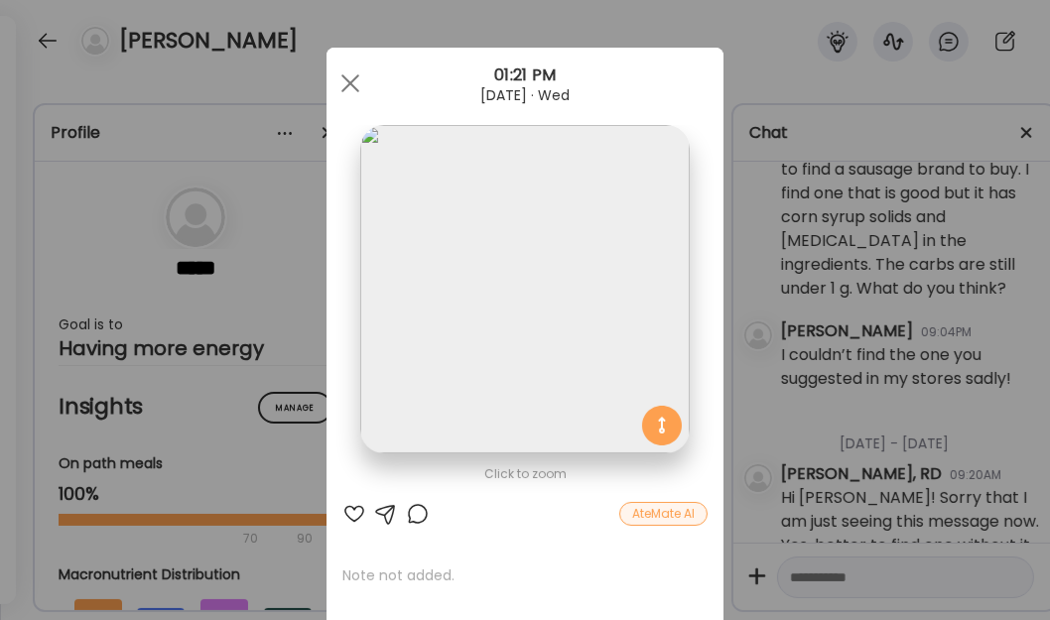
click at [483, 407] on img at bounding box center [524, 289] width 328 height 328
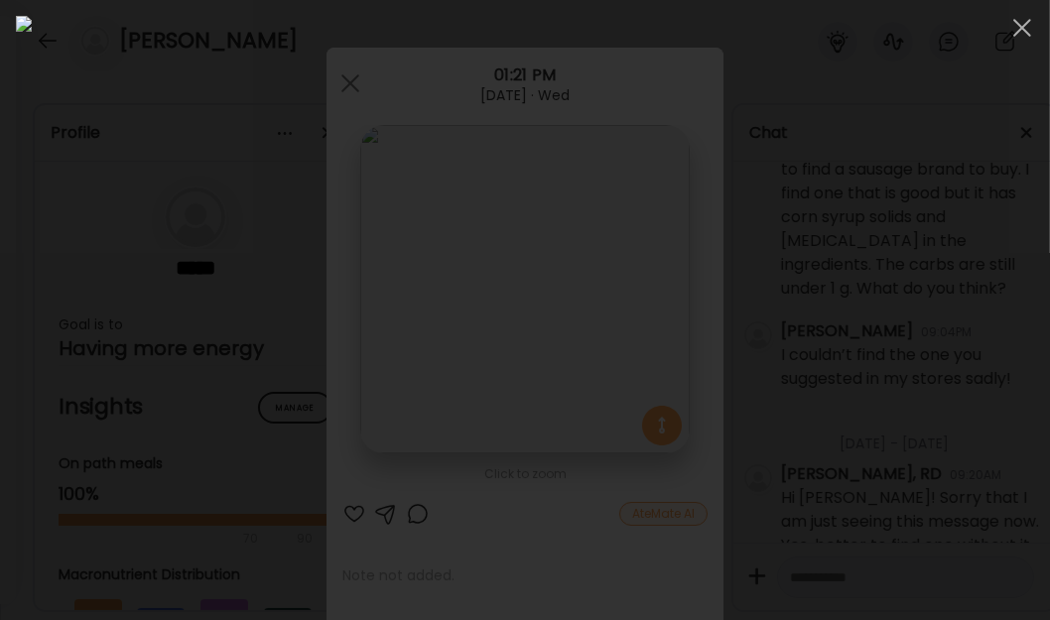
click at [366, 249] on img at bounding box center [525, 310] width 1018 height 589
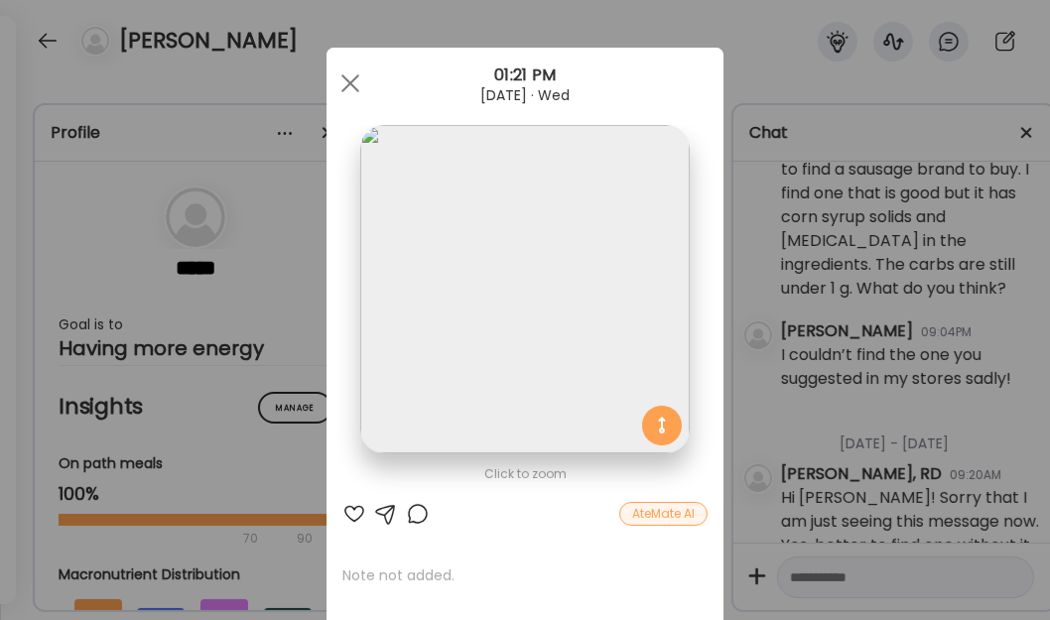
click at [330, 76] on div at bounding box center [350, 84] width 40 height 40
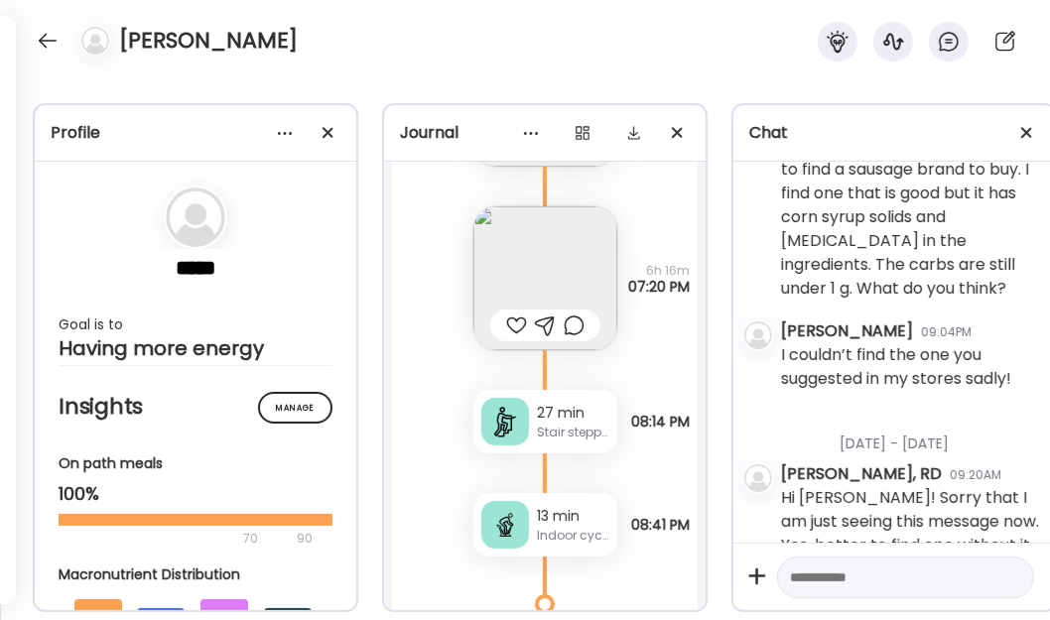
scroll to position [20771, 0]
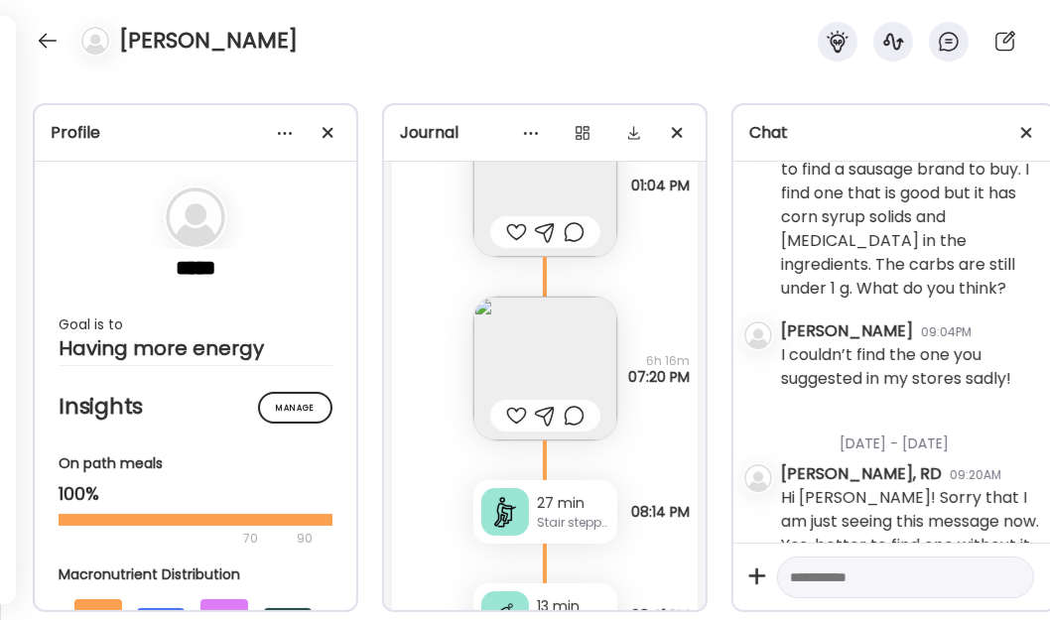
click at [524, 320] on img at bounding box center [545, 369] width 144 height 144
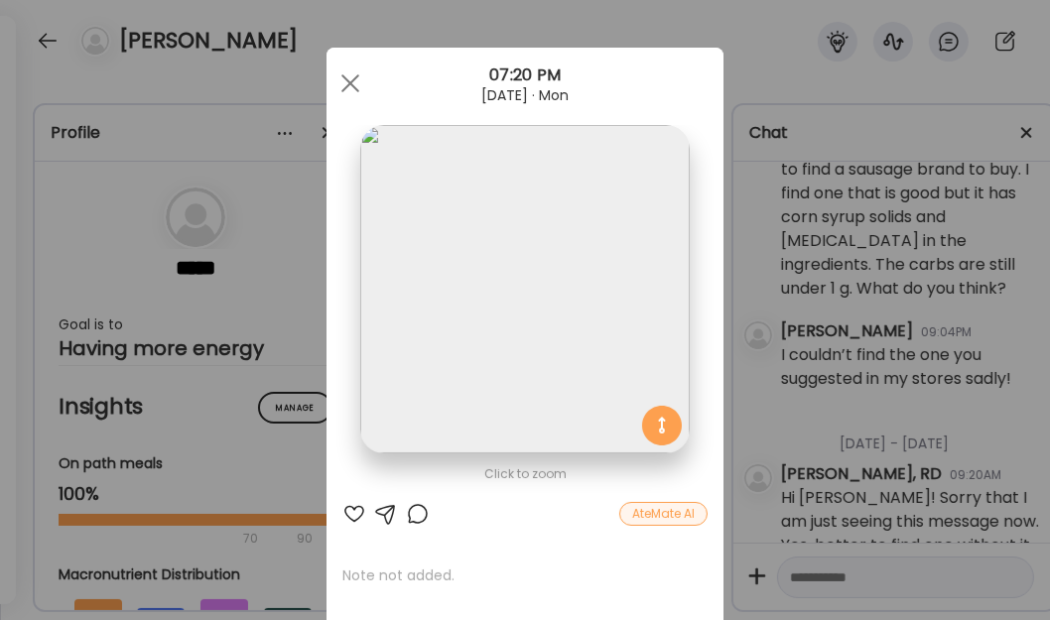
click at [491, 265] on img at bounding box center [524, 289] width 328 height 328
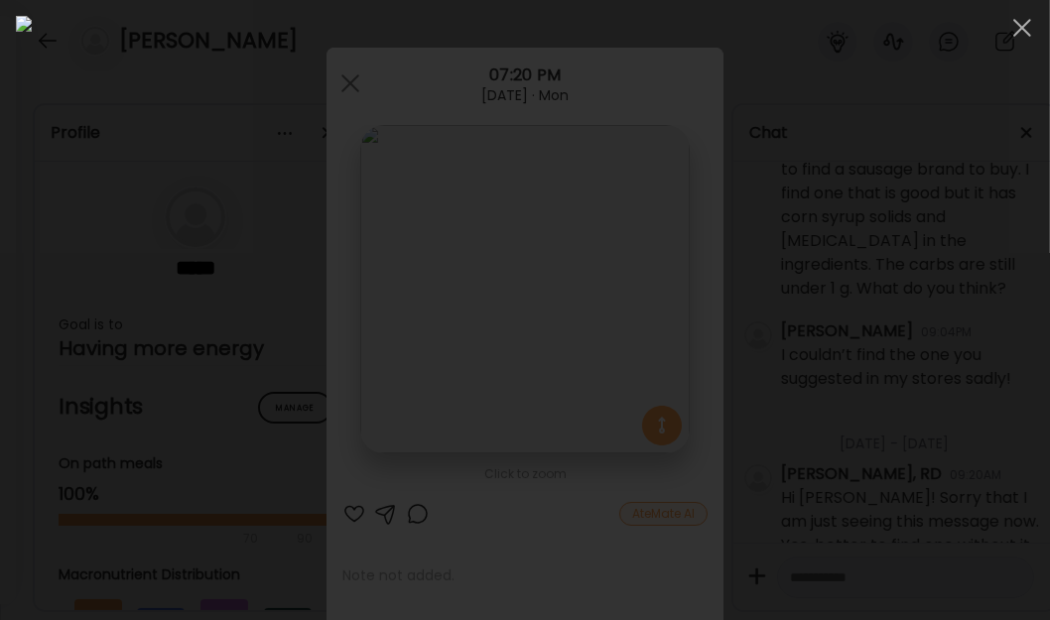
click at [1022, 28] on span at bounding box center [1022, 28] width 18 height 18
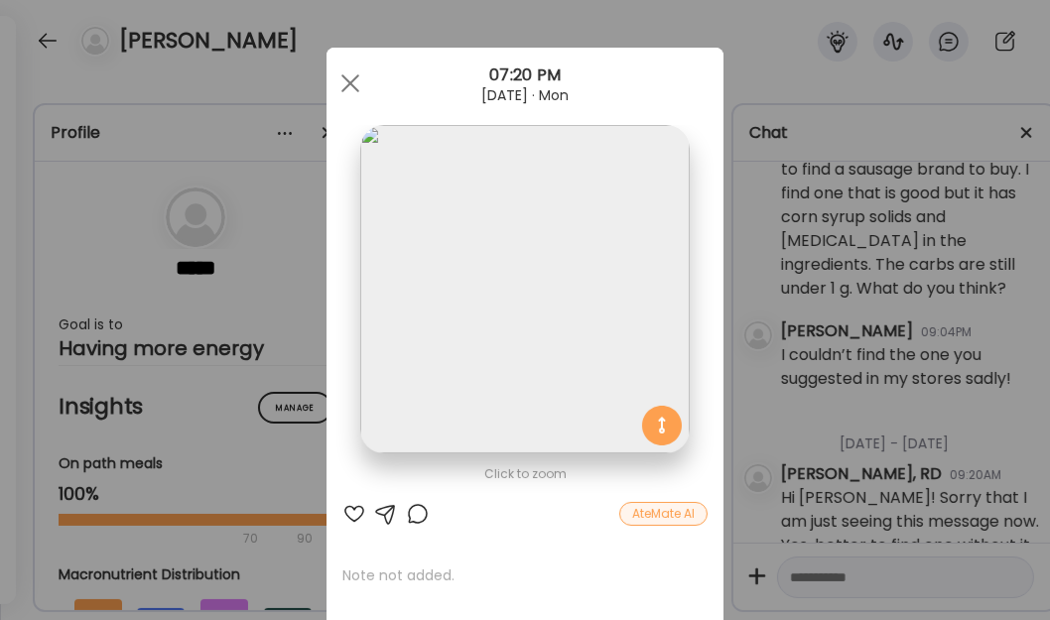
click at [341, 80] on span at bounding box center [350, 83] width 18 height 18
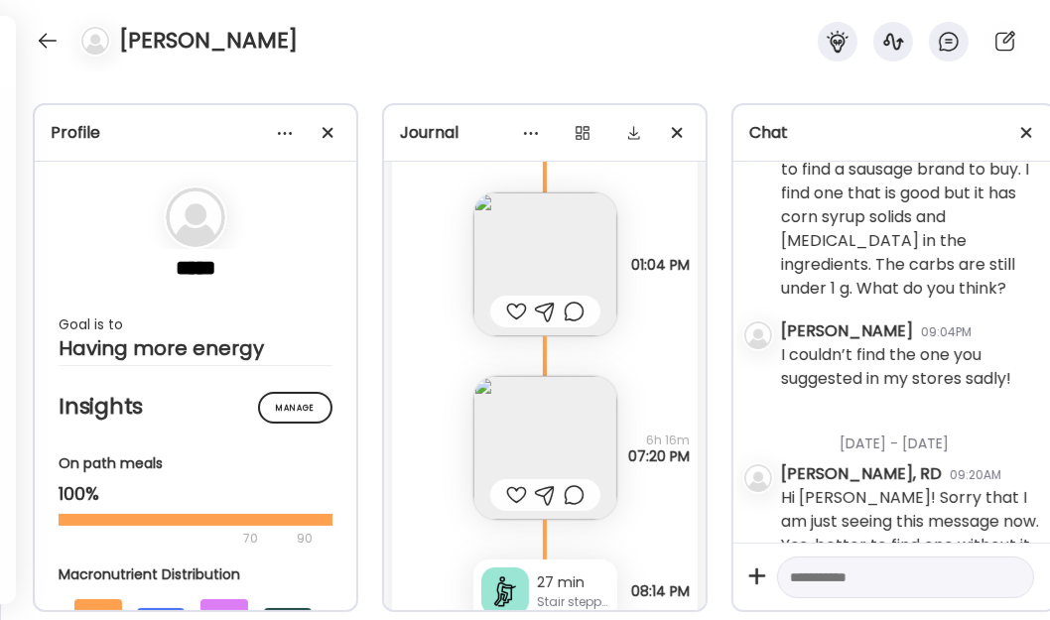
scroll to position [20590, 0]
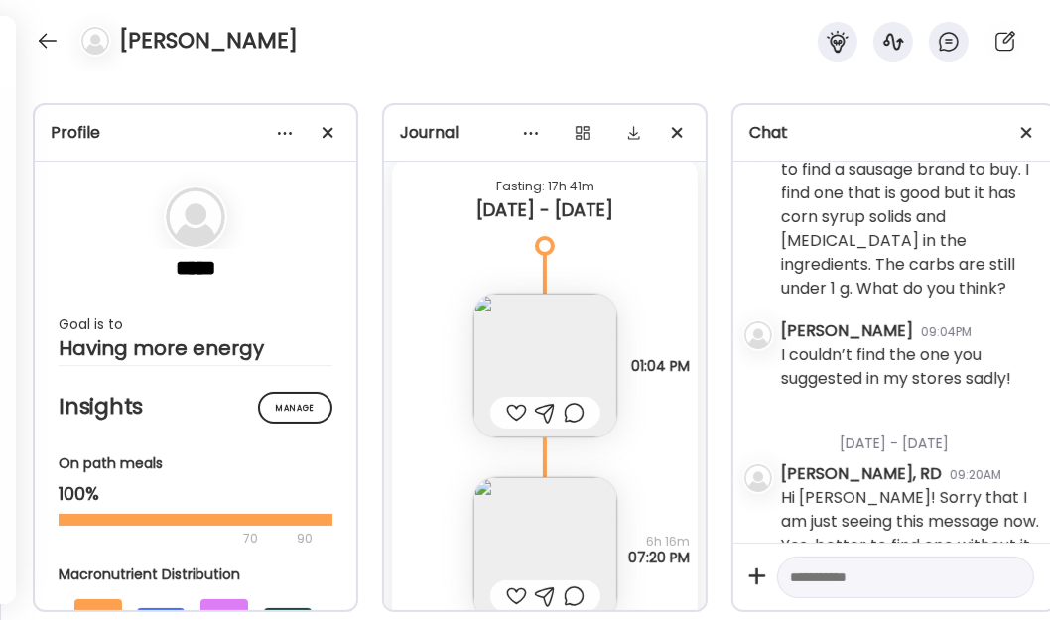
click at [513, 328] on img at bounding box center [545, 366] width 144 height 144
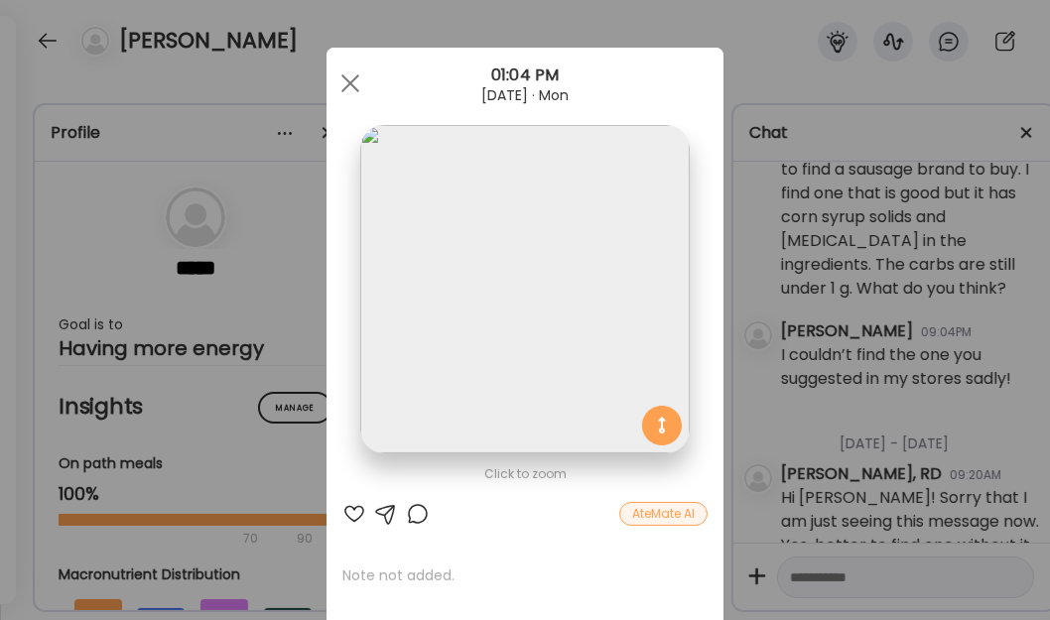
click at [512, 328] on img at bounding box center [524, 289] width 328 height 328
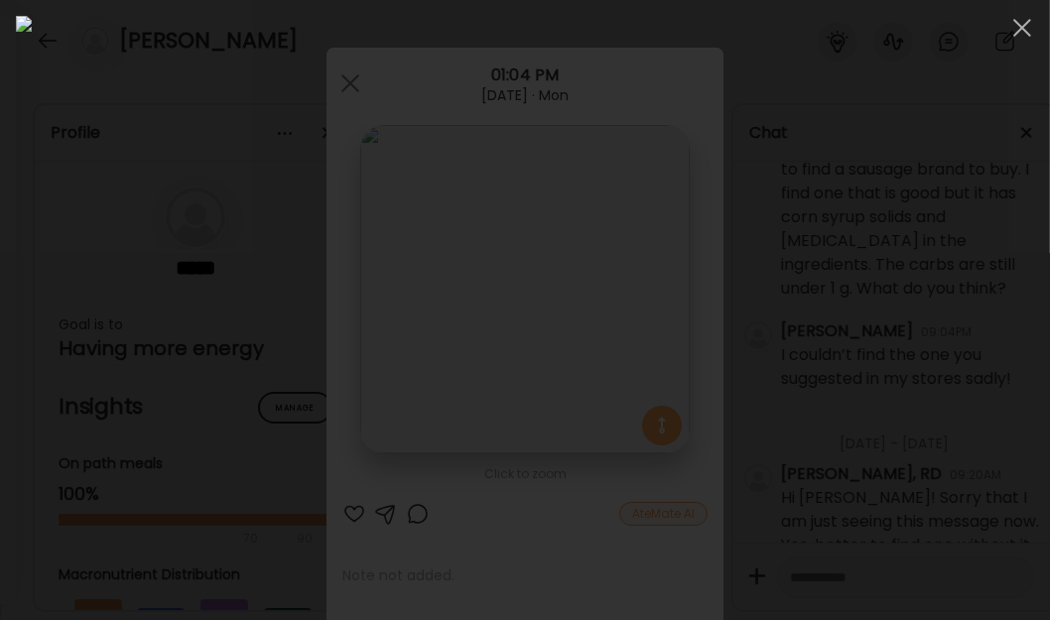
click at [511, 327] on img at bounding box center [525, 310] width 1018 height 589
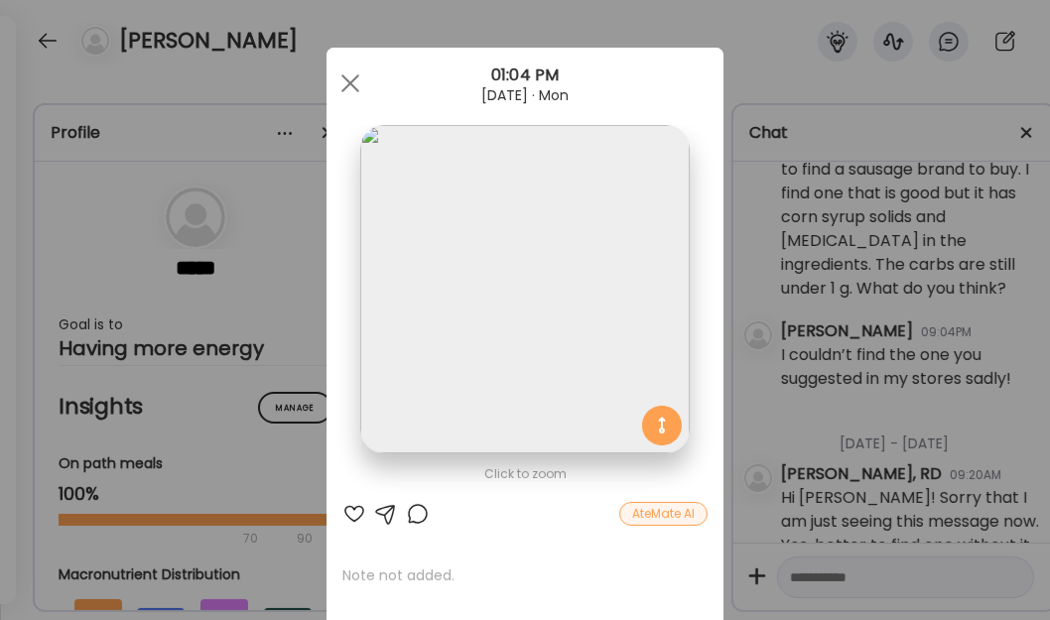
click at [344, 84] on span at bounding box center [350, 83] width 18 height 18
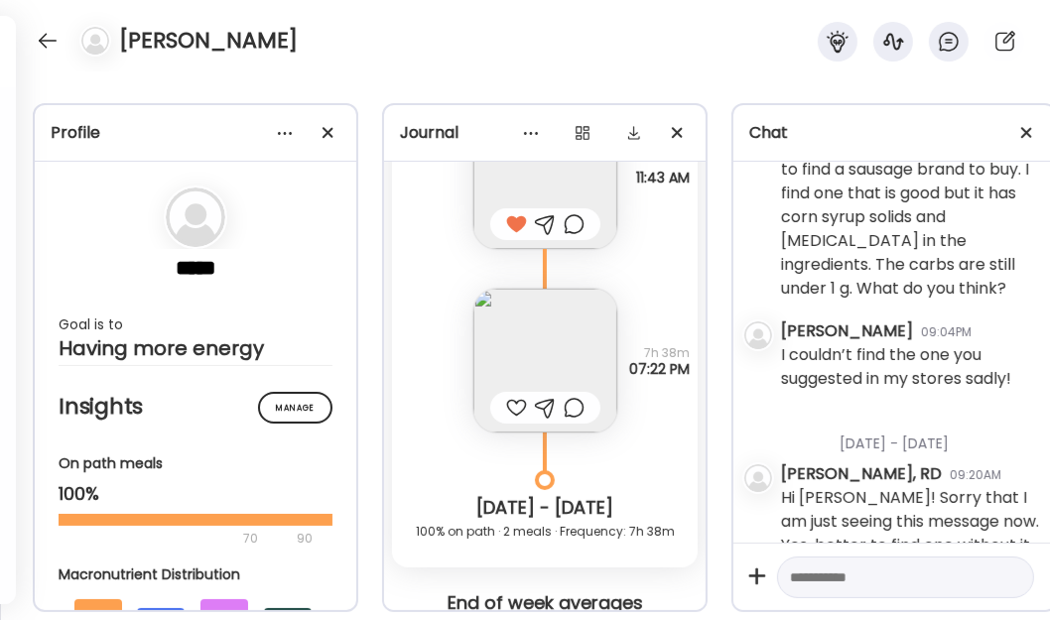
scroll to position [19958, 0]
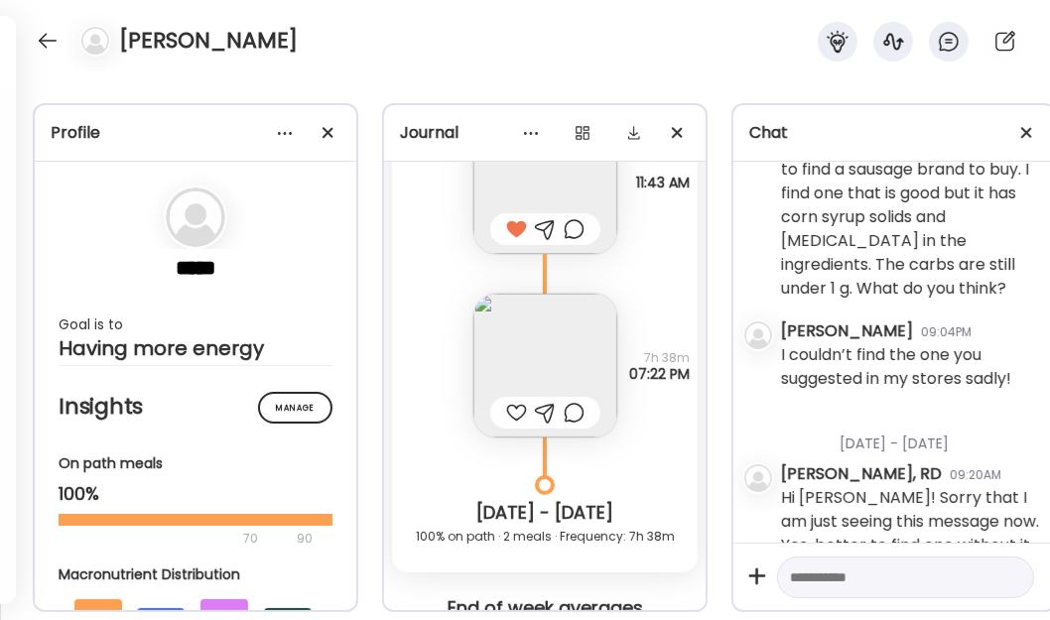
click at [563, 357] on img at bounding box center [545, 366] width 144 height 144
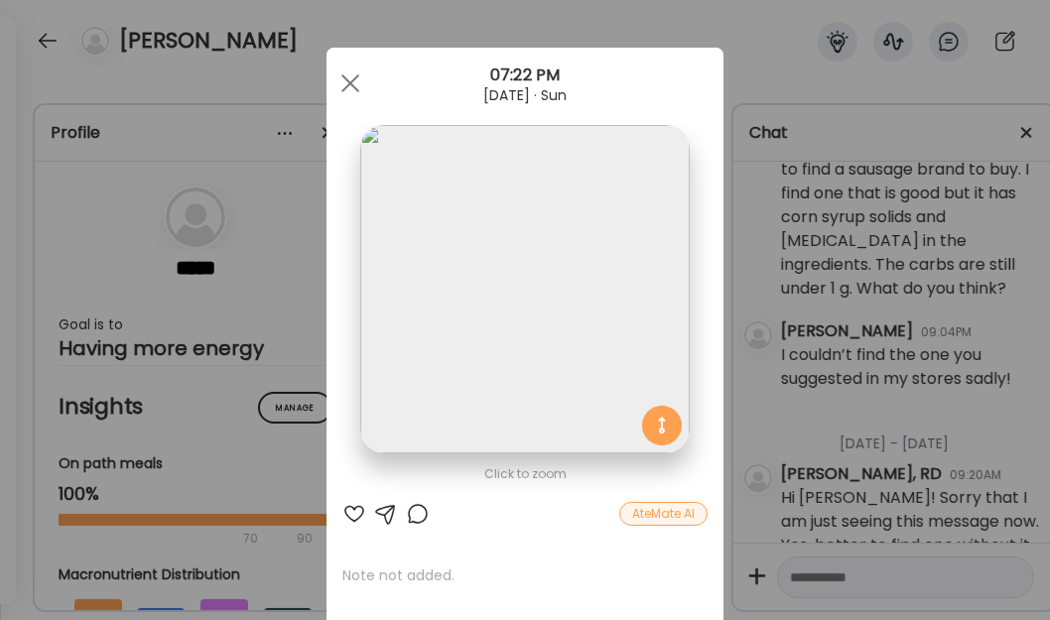
click at [565, 357] on img at bounding box center [524, 289] width 328 height 328
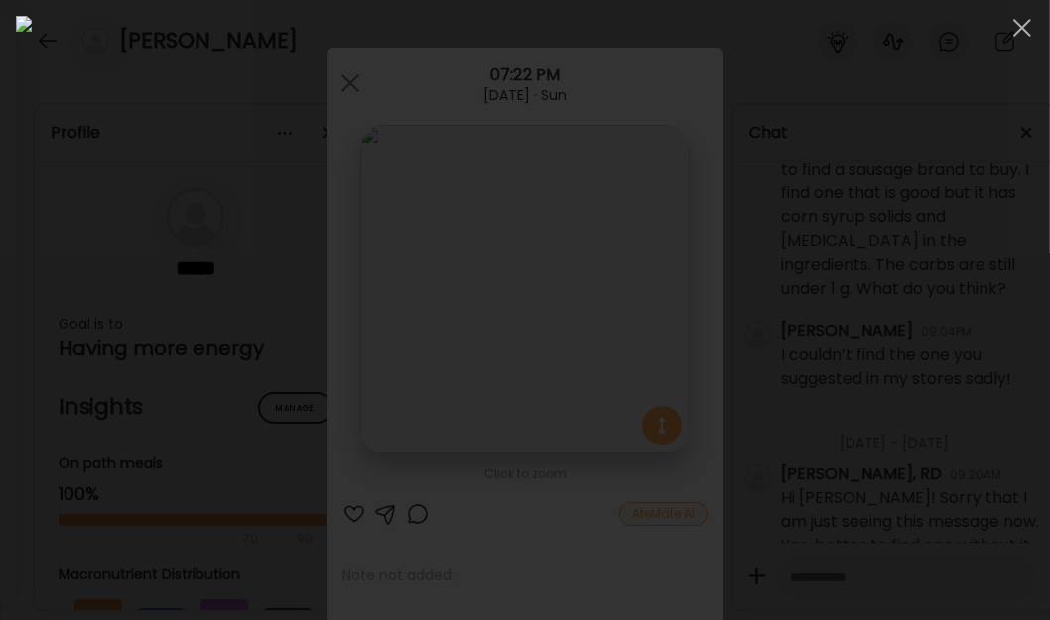
click at [1025, 31] on span at bounding box center [1022, 28] width 18 height 18
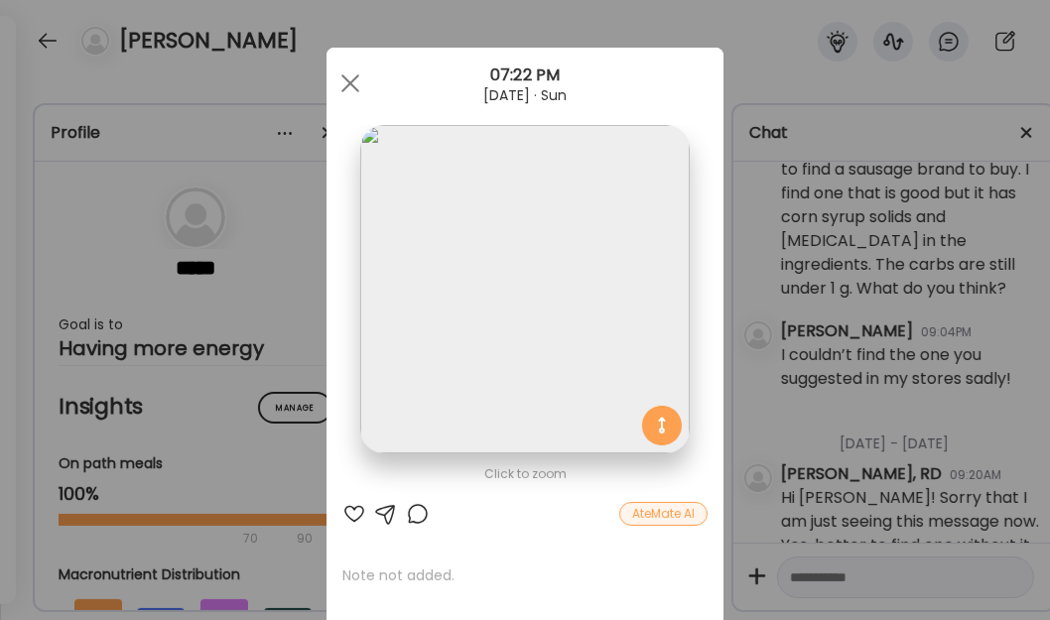
click at [349, 89] on span at bounding box center [350, 83] width 18 height 18
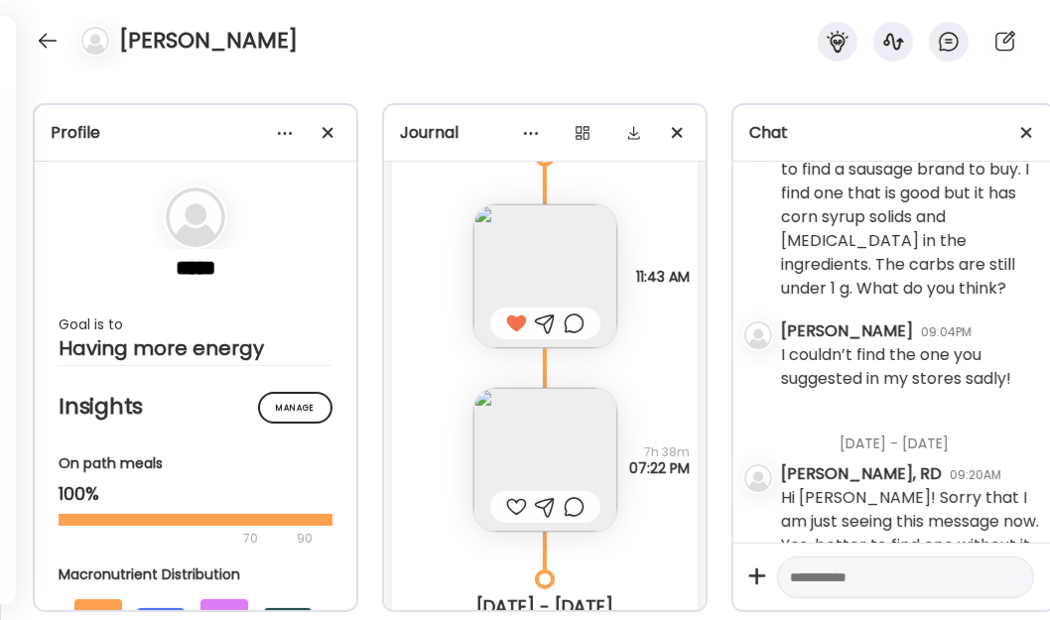
scroll to position [19778, 0]
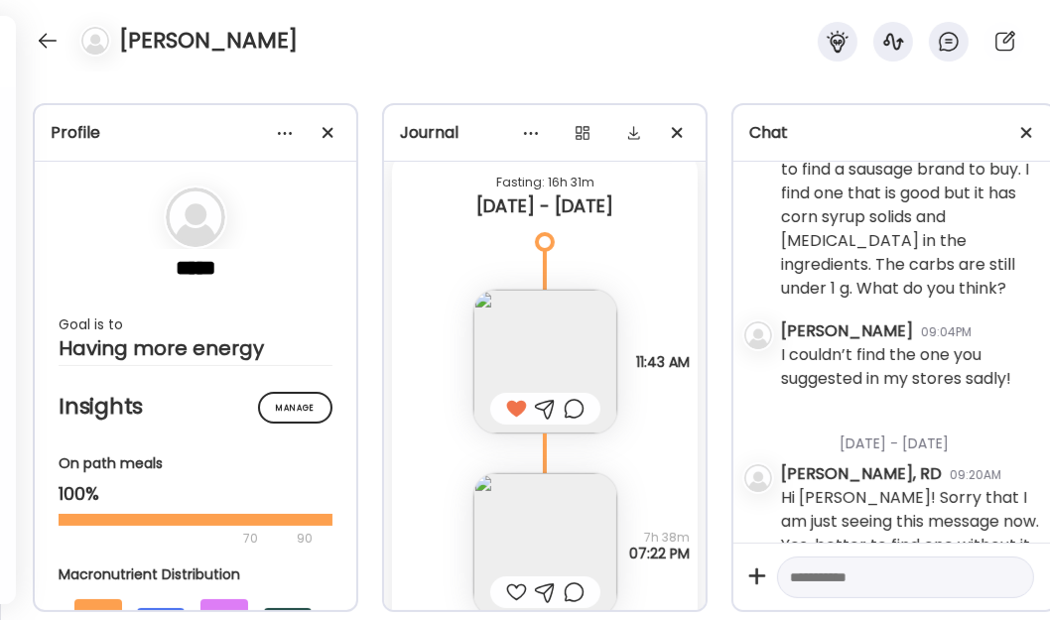
click at [535, 367] on img at bounding box center [545, 362] width 144 height 144
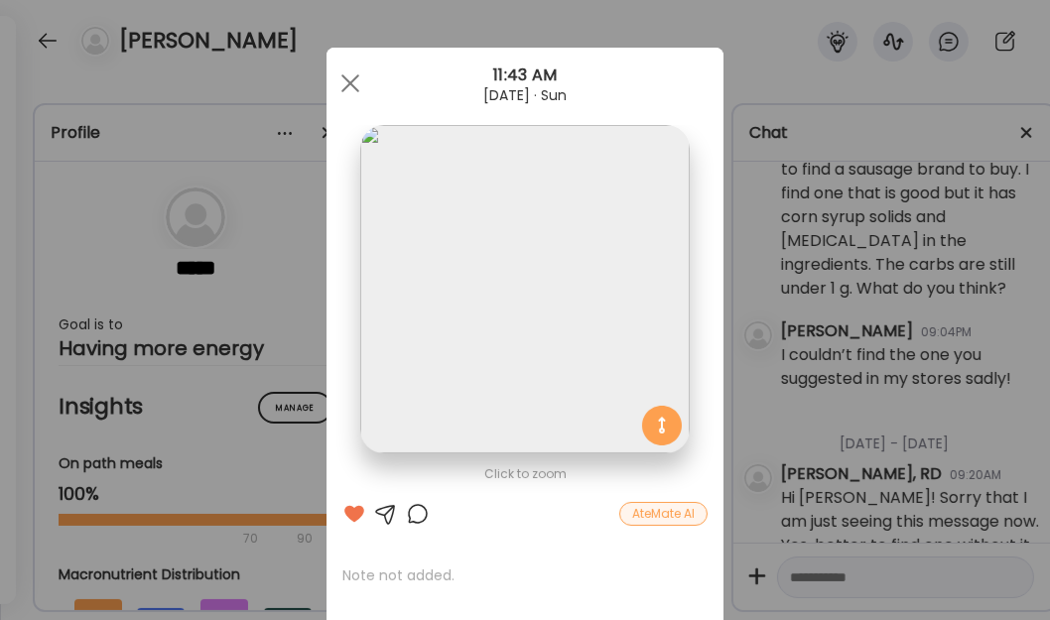
click at [338, 75] on div at bounding box center [350, 84] width 40 height 40
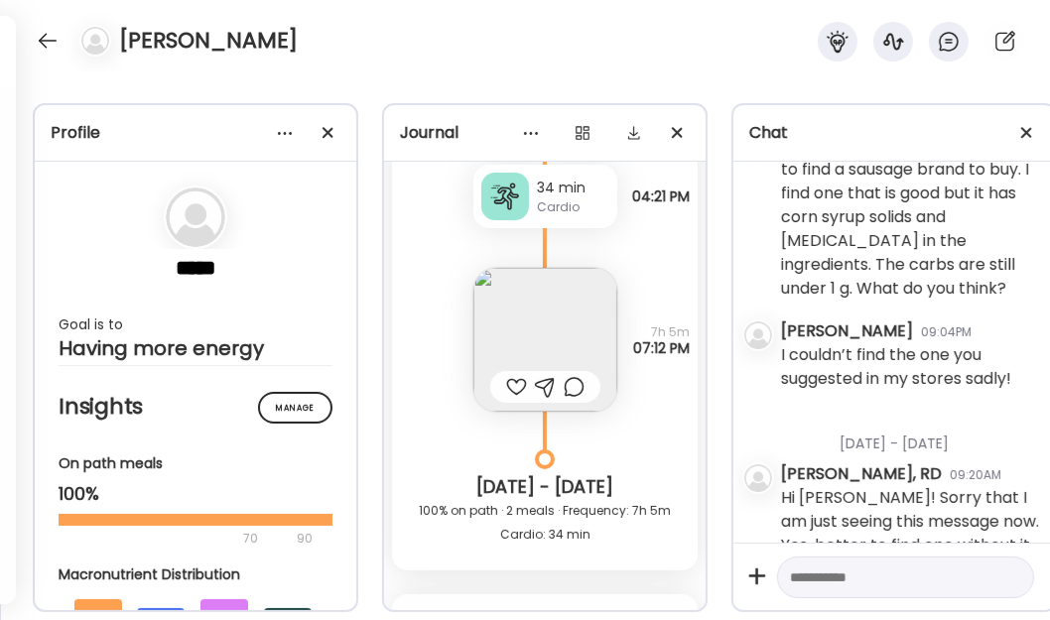
scroll to position [19327, 0]
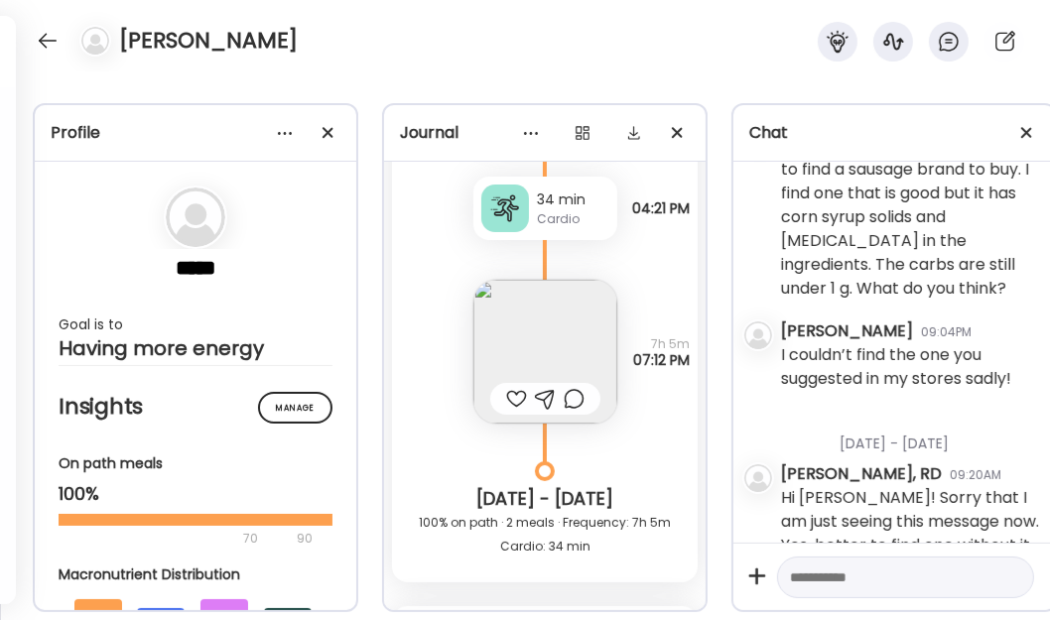
click at [517, 333] on img at bounding box center [545, 352] width 144 height 144
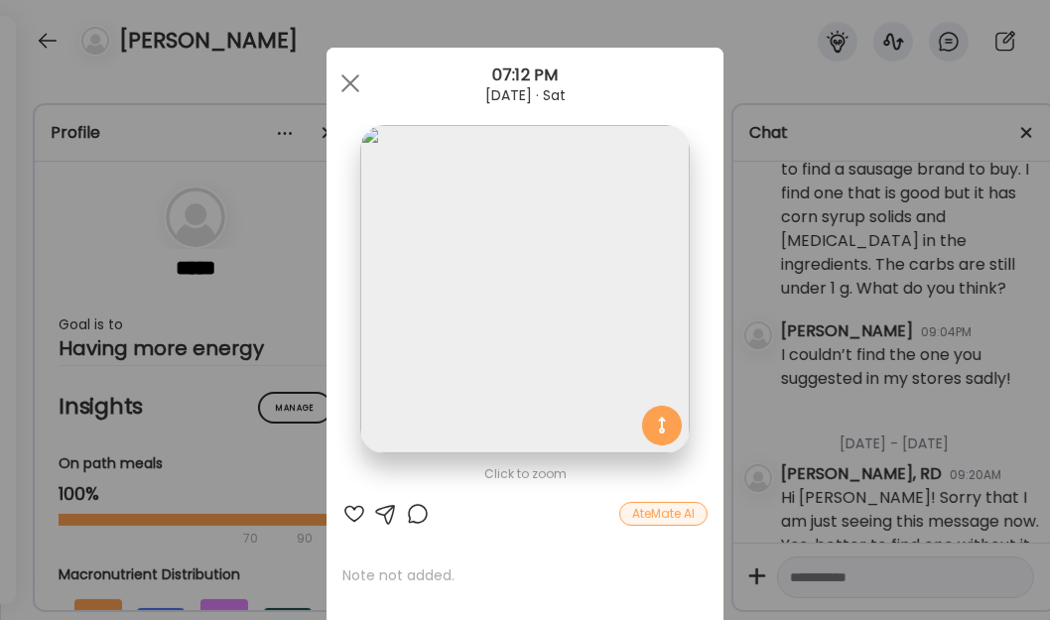
click at [526, 313] on img at bounding box center [524, 289] width 328 height 328
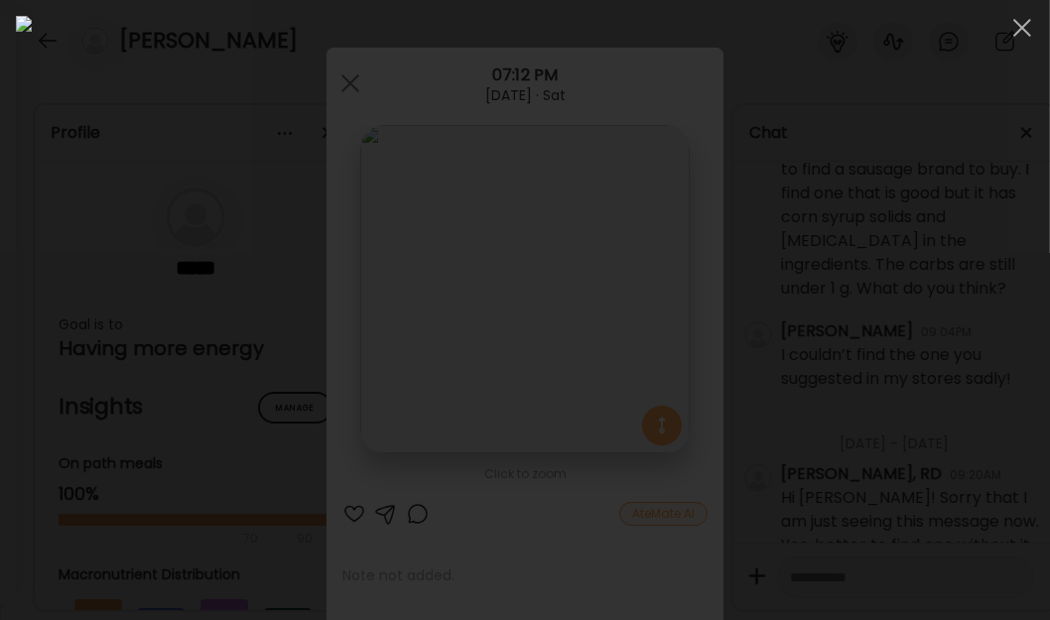
click at [1016, 26] on div at bounding box center [1022, 28] width 40 height 40
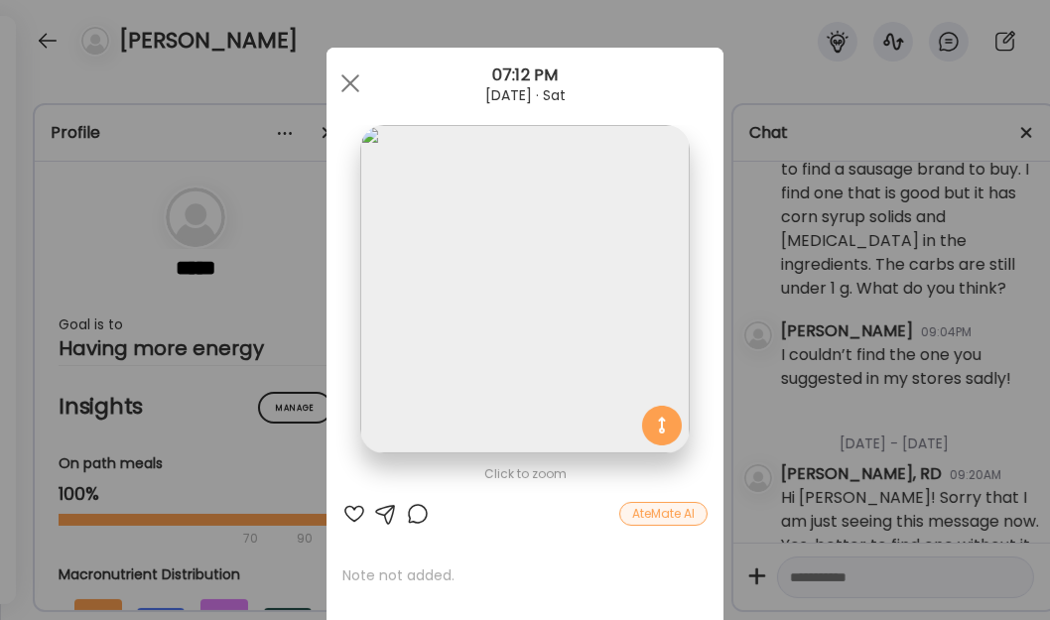
scroll to position [223, 0]
